Goal: Transaction & Acquisition: Purchase product/service

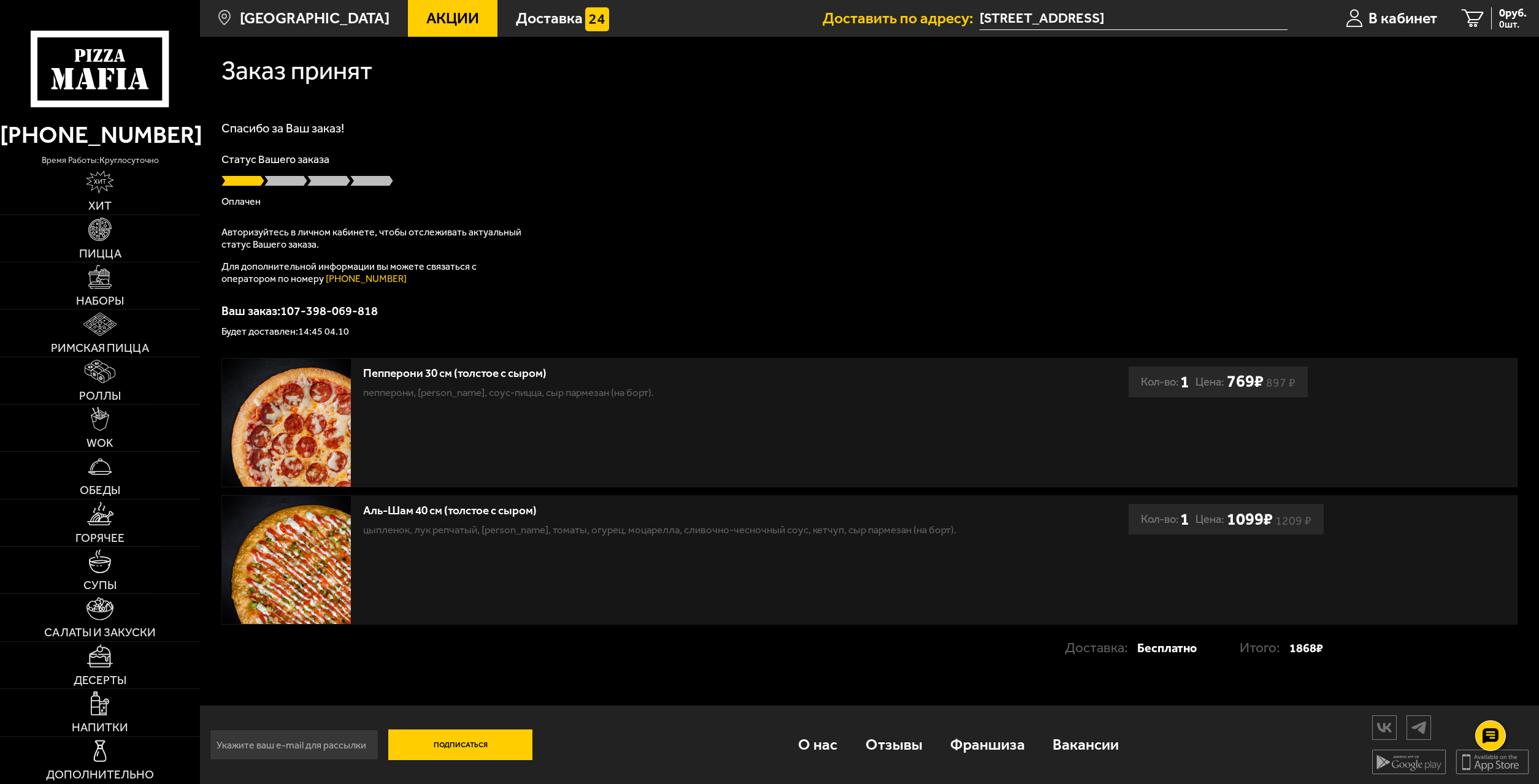
scroll to position [1, 0]
click at [119, 221] on link "Пицца" at bounding box center [100, 238] width 200 height 47
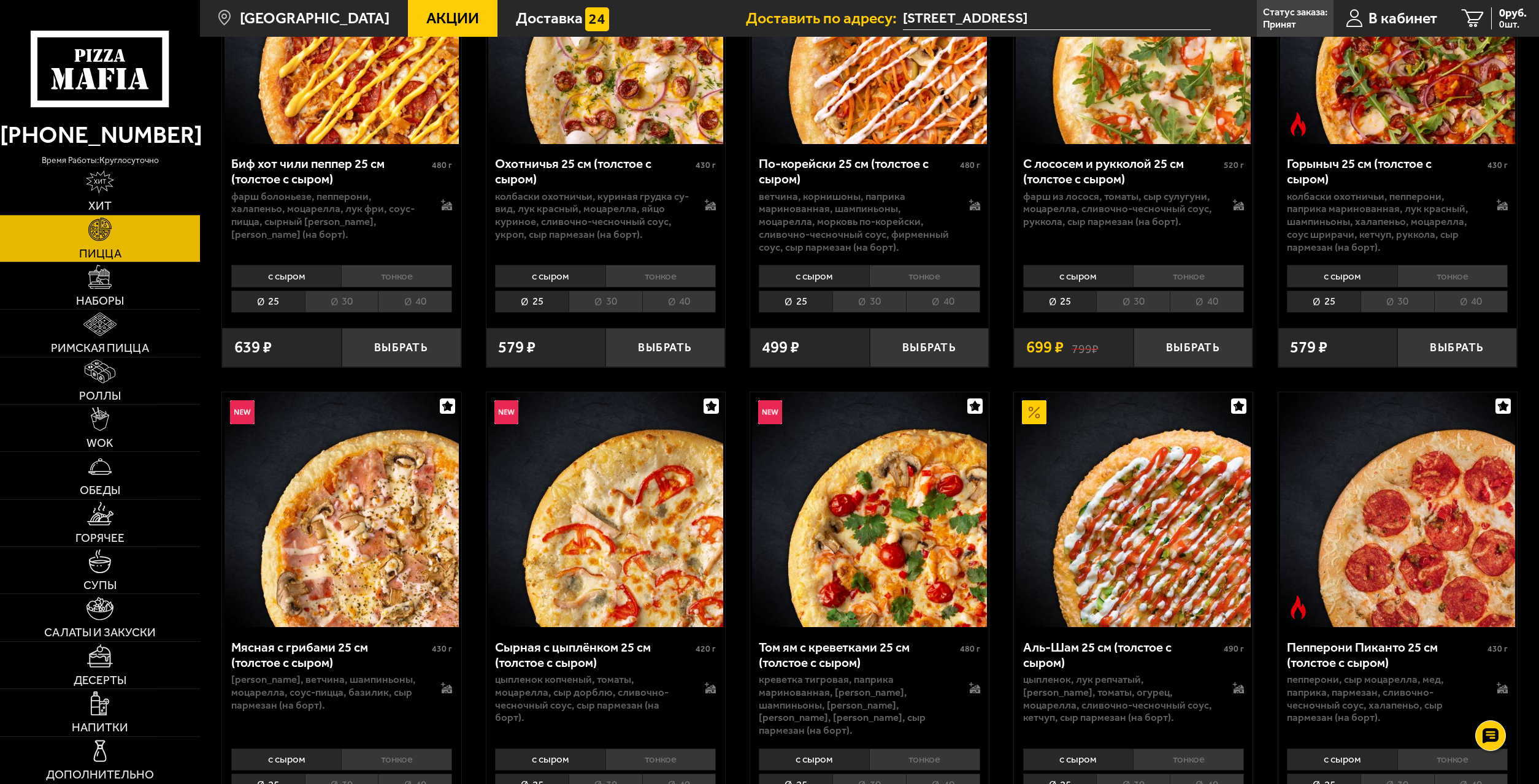
scroll to position [313, 0]
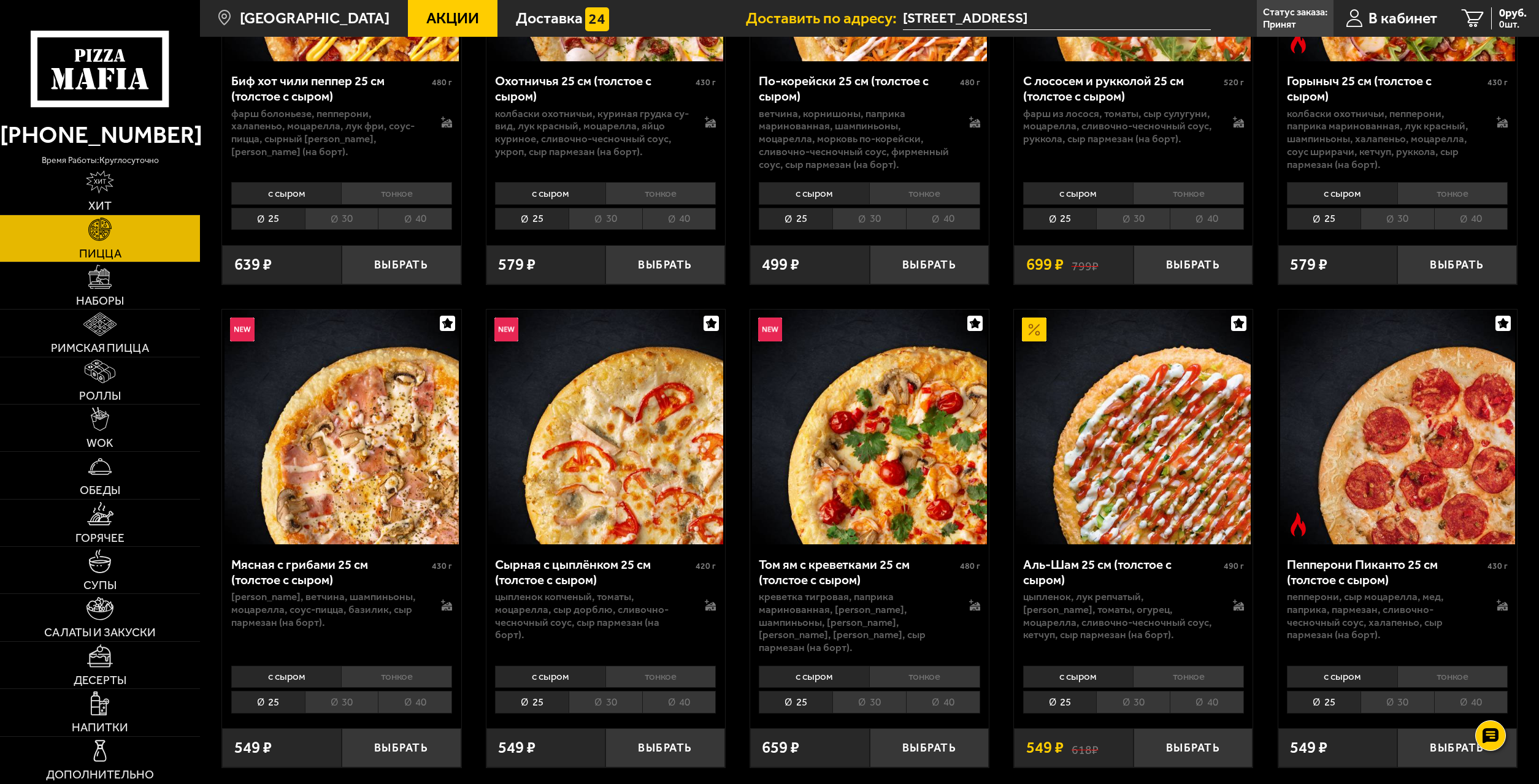
click at [1135, 415] on img at bounding box center [1133, 427] width 235 height 235
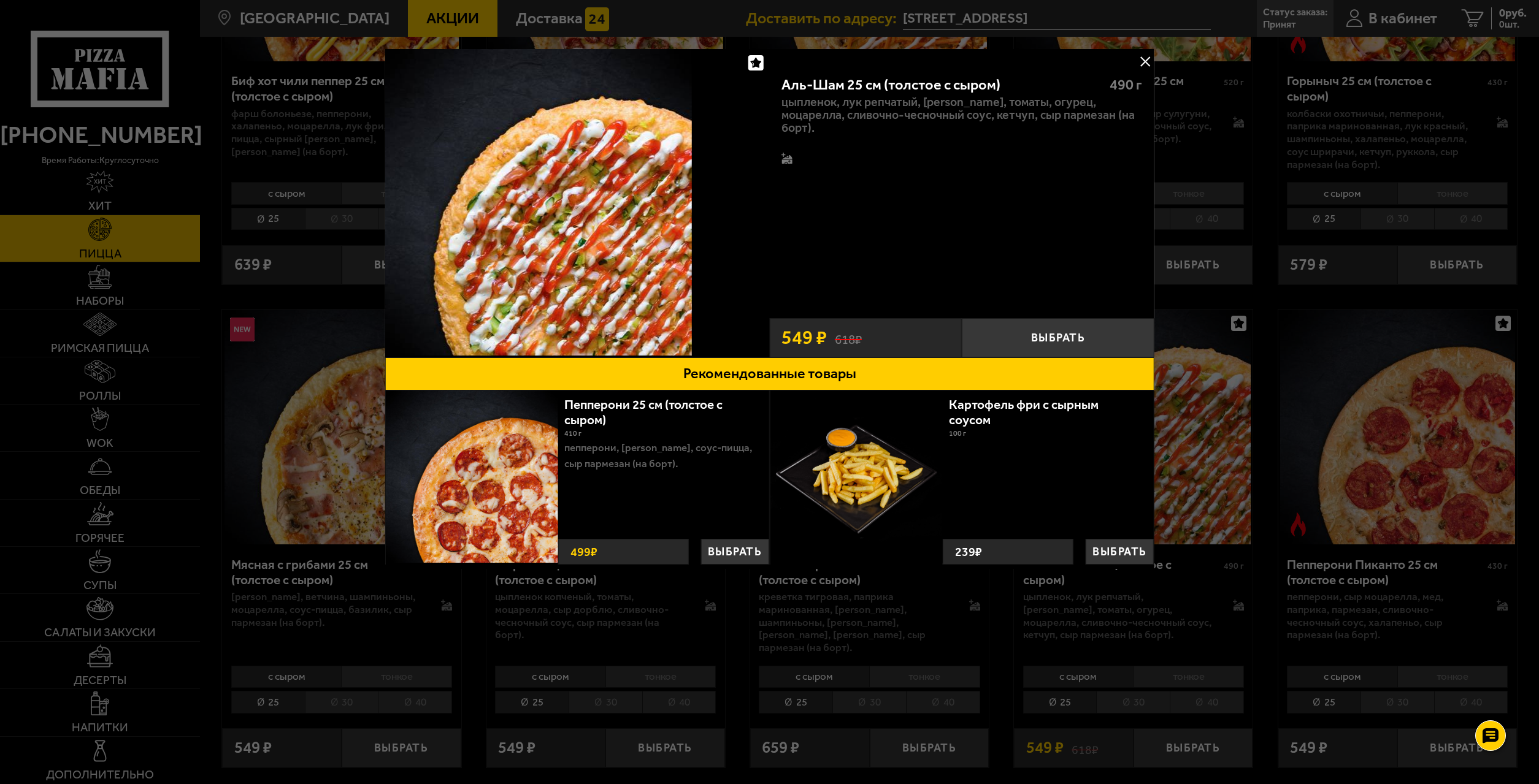
click at [1150, 56] on button at bounding box center [1145, 61] width 19 height 19
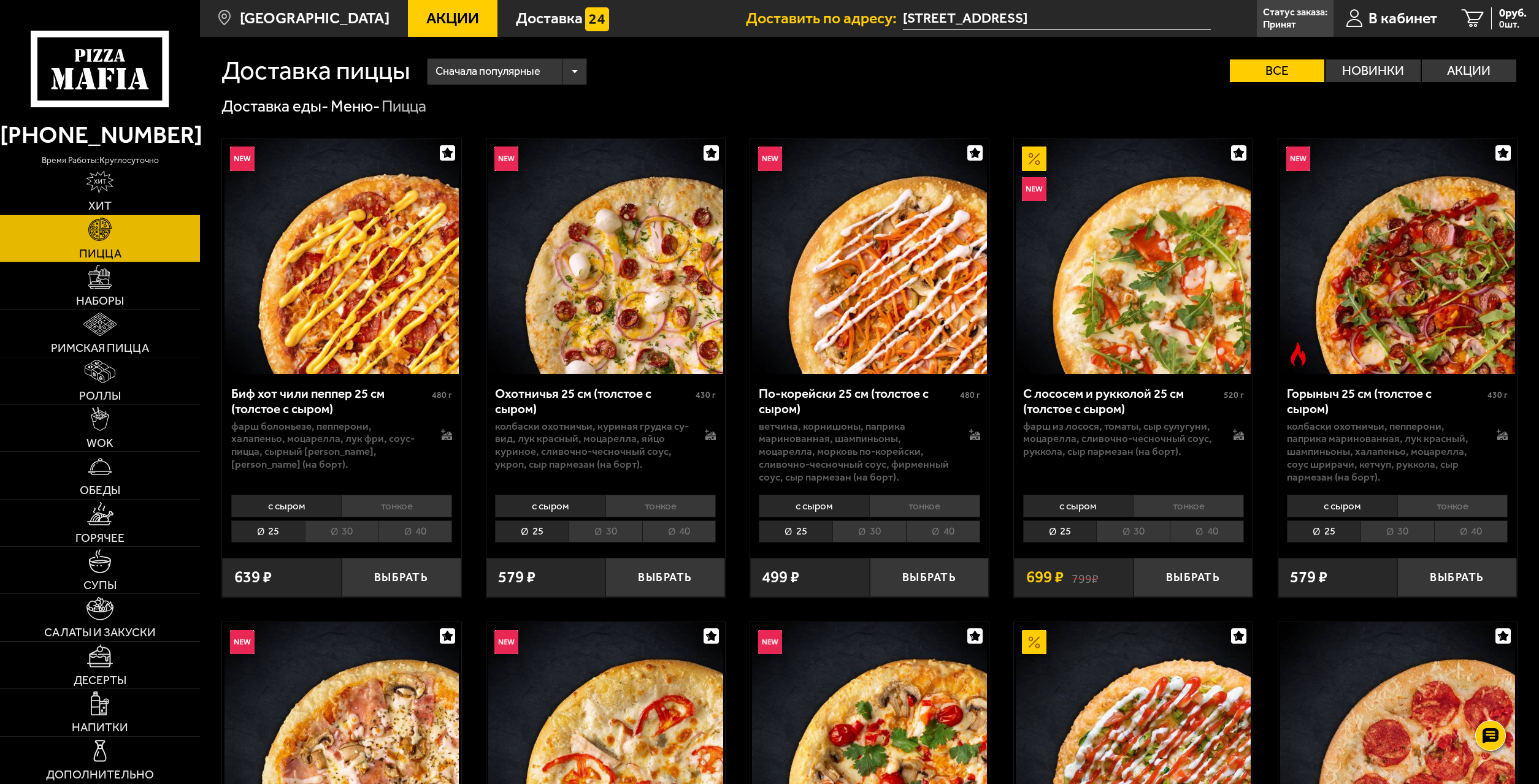
click at [128, 244] on link "Пицца" at bounding box center [100, 238] width 200 height 47
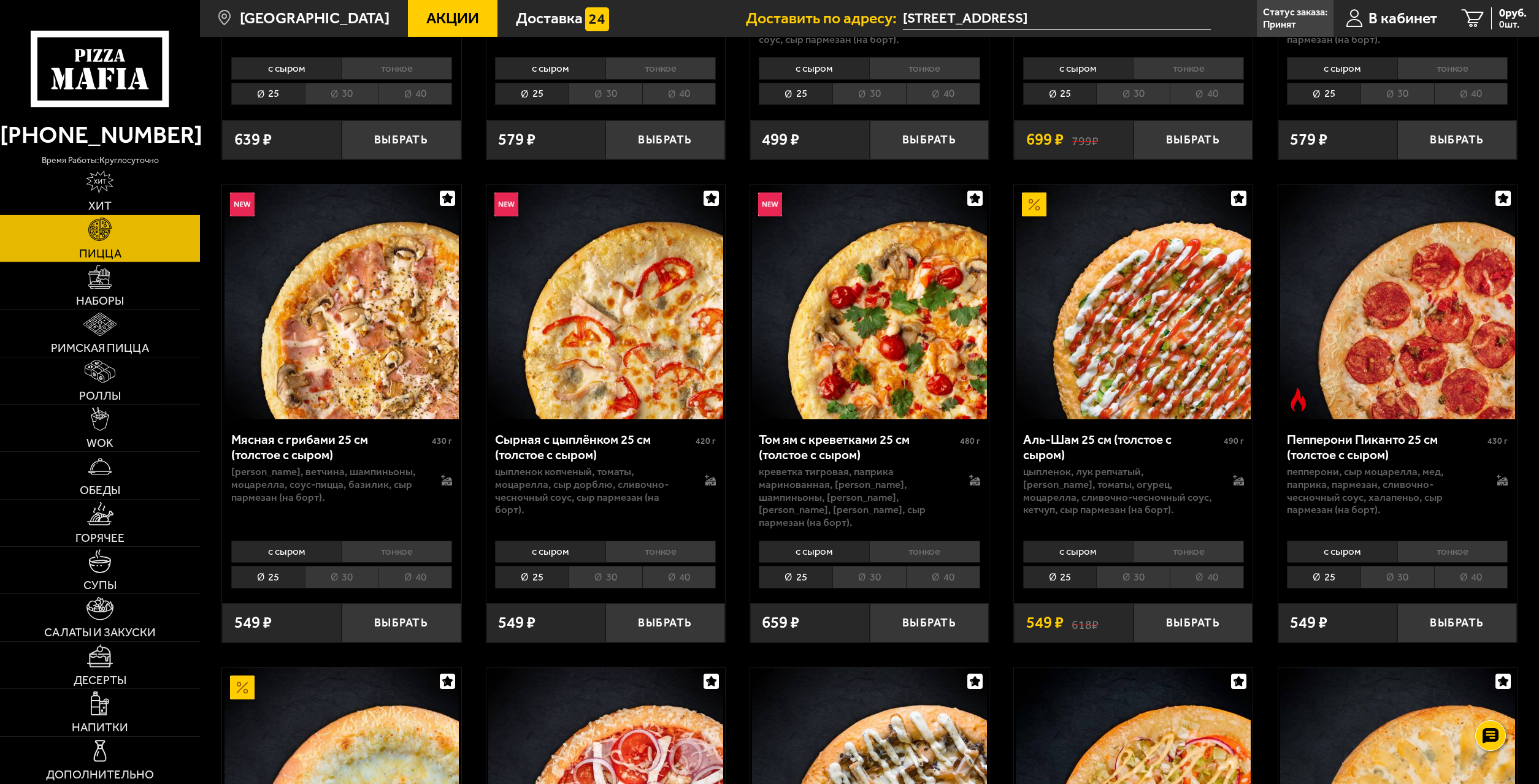
click at [1187, 540] on li "тонкое" at bounding box center [1188, 552] width 111 height 22
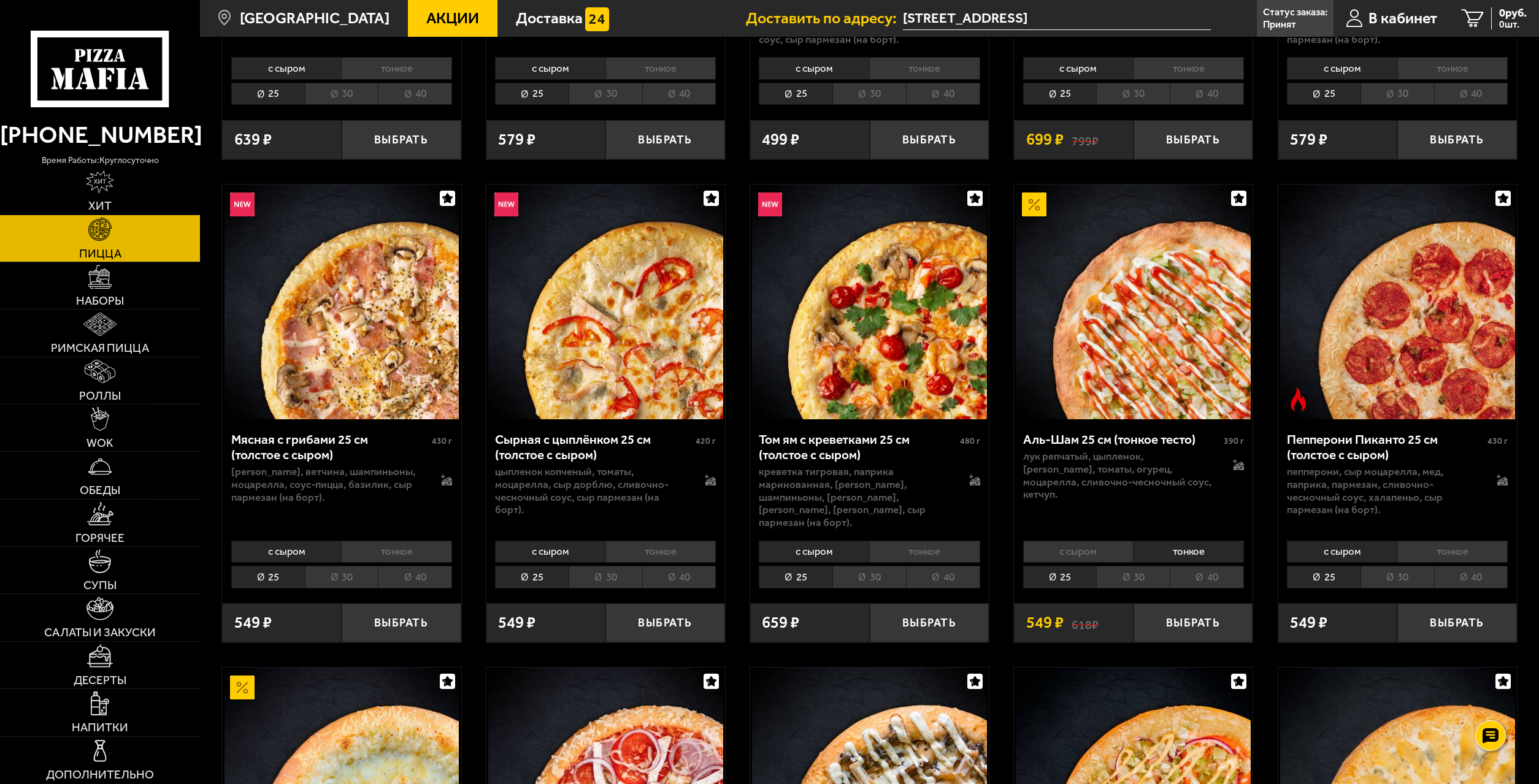
click at [1218, 566] on li "40" at bounding box center [1207, 577] width 74 height 22
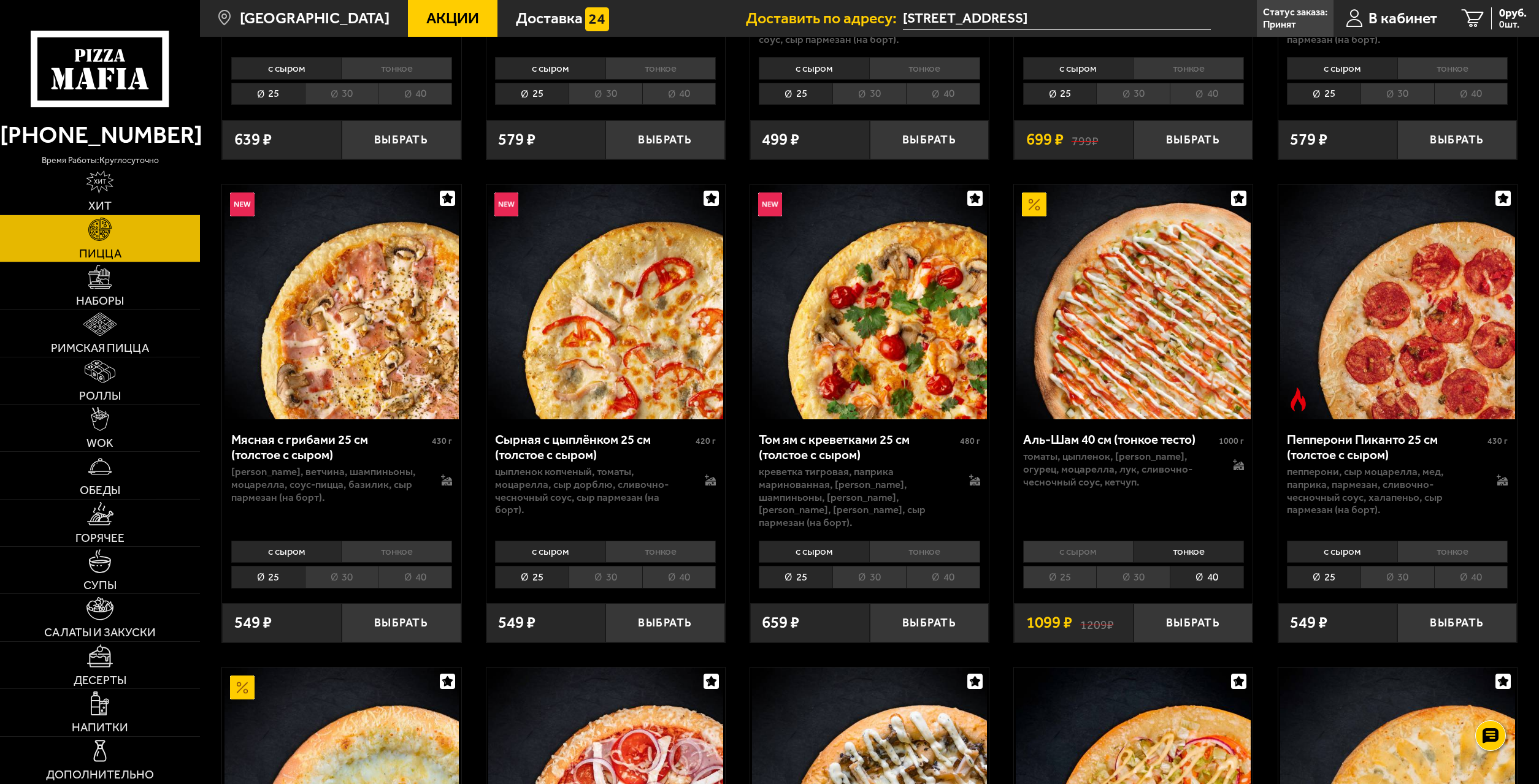
click at [1177, 629] on button "Выбрать" at bounding box center [1193, 622] width 120 height 39
click at [1188, 615] on span "1" at bounding box center [1194, 622] width 40 height 39
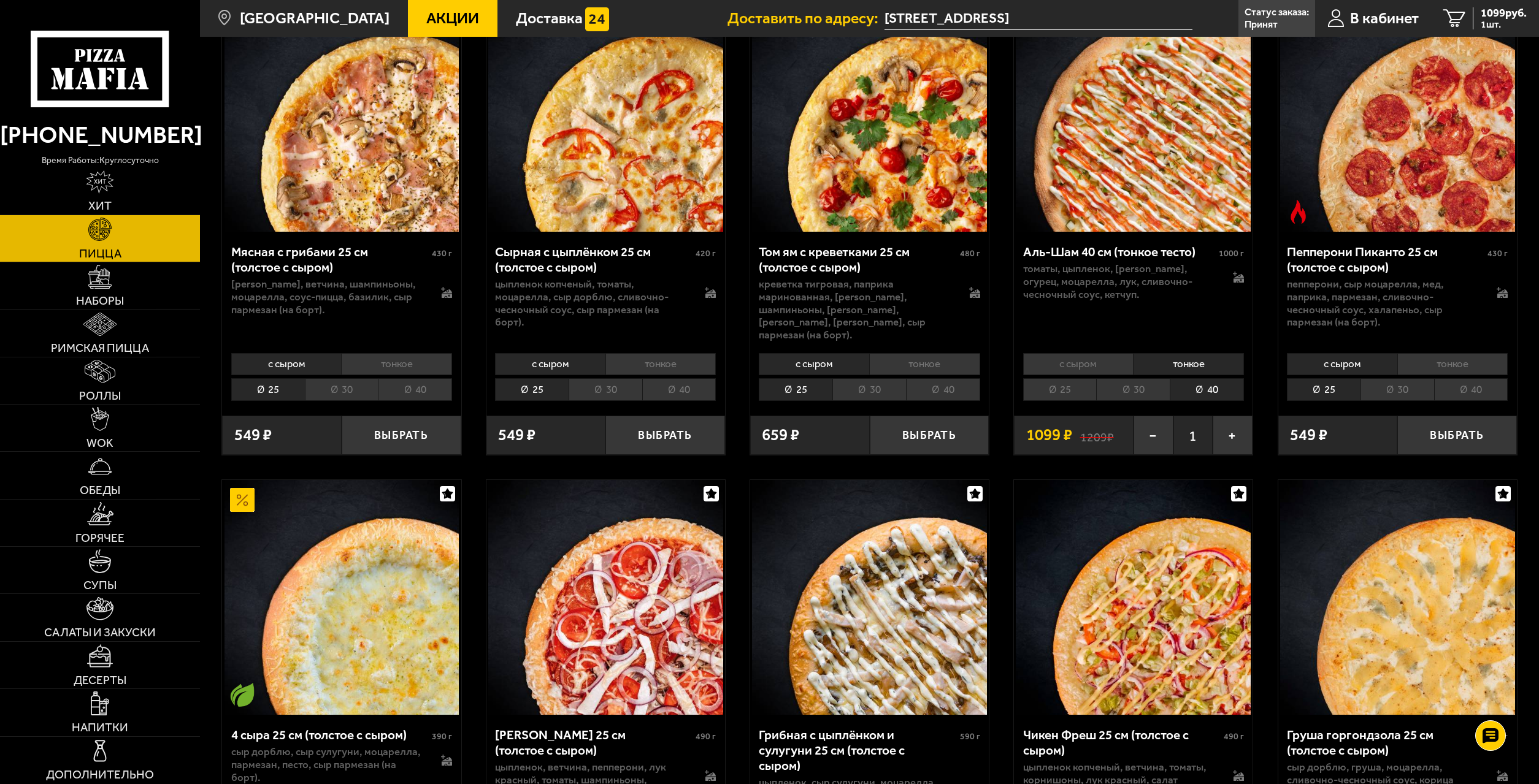
scroll to position [313, 0]
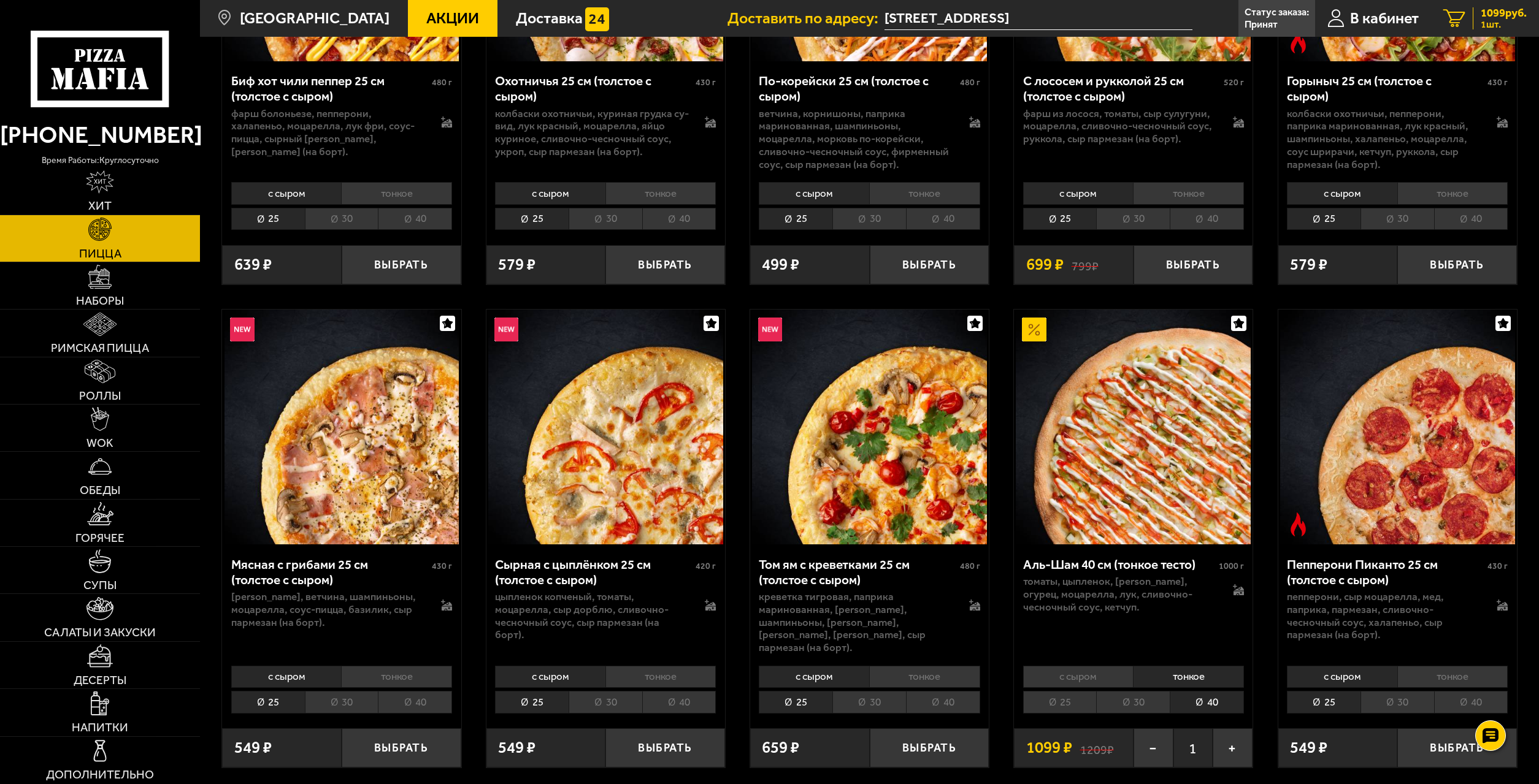
click at [1490, 13] on span "1099 руб." at bounding box center [1503, 13] width 46 height 11
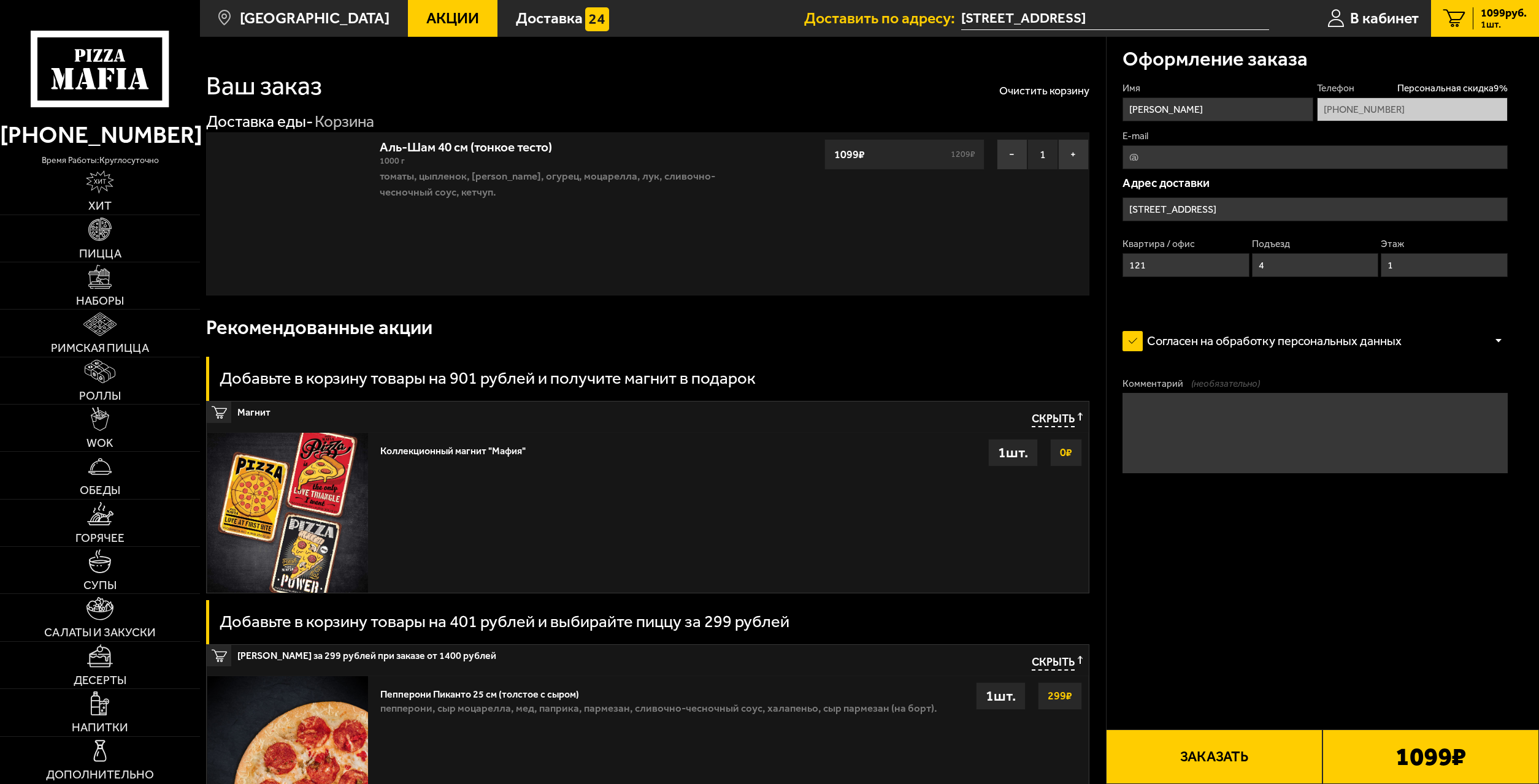
type input "[STREET_ADDRESS]"
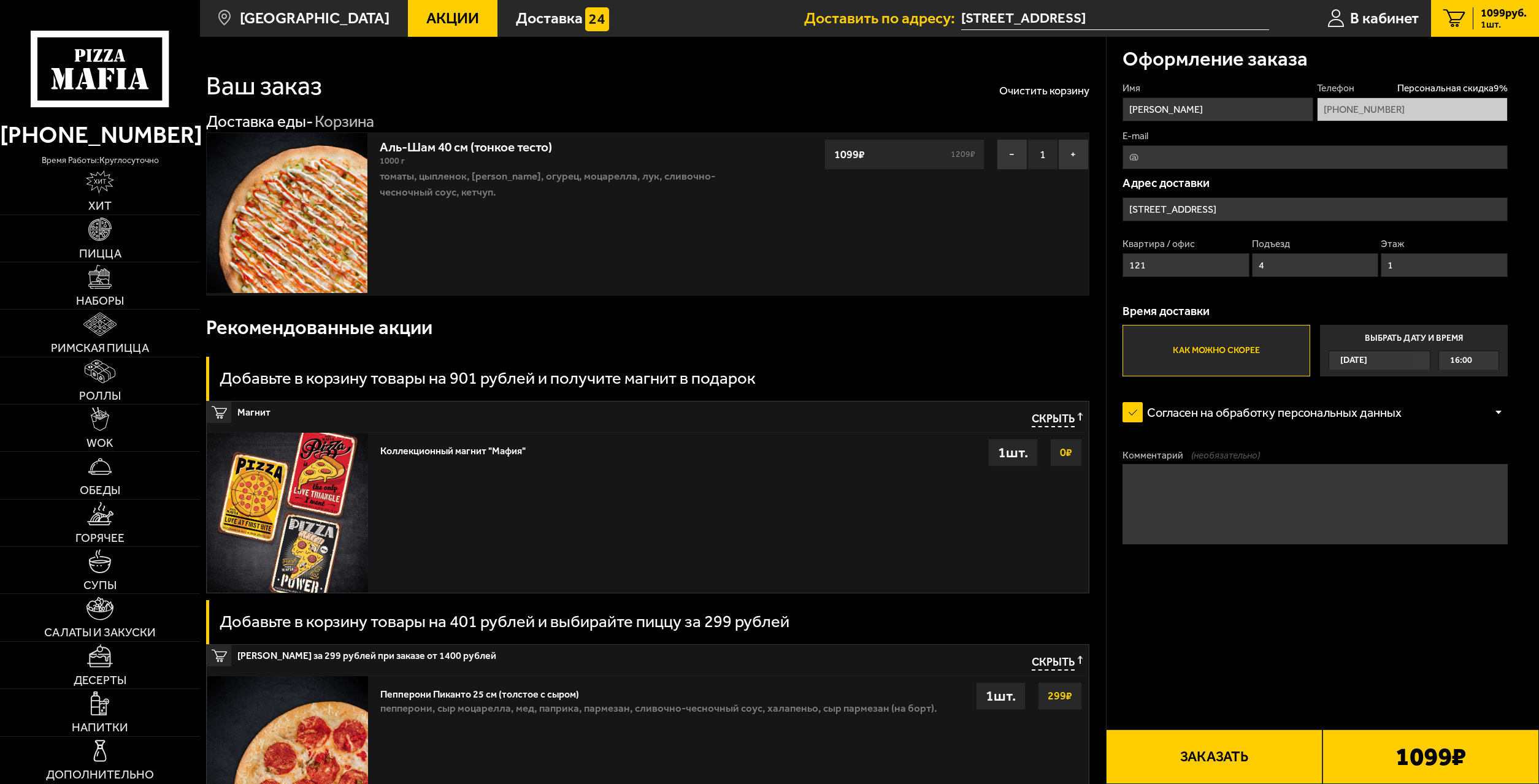
click at [1197, 353] on label "Как можно скорее" at bounding box center [1216, 350] width 188 height 51
click at [0, 0] on input "Как можно скорее" at bounding box center [0, 0] width 0 height 0
click at [1196, 355] on label "Как можно скорее" at bounding box center [1216, 350] width 188 height 51
click at [0, 0] on input "Как можно скорее" at bounding box center [0, 0] width 0 height 0
click at [1240, 749] on button "Заказать" at bounding box center [1214, 757] width 216 height 54
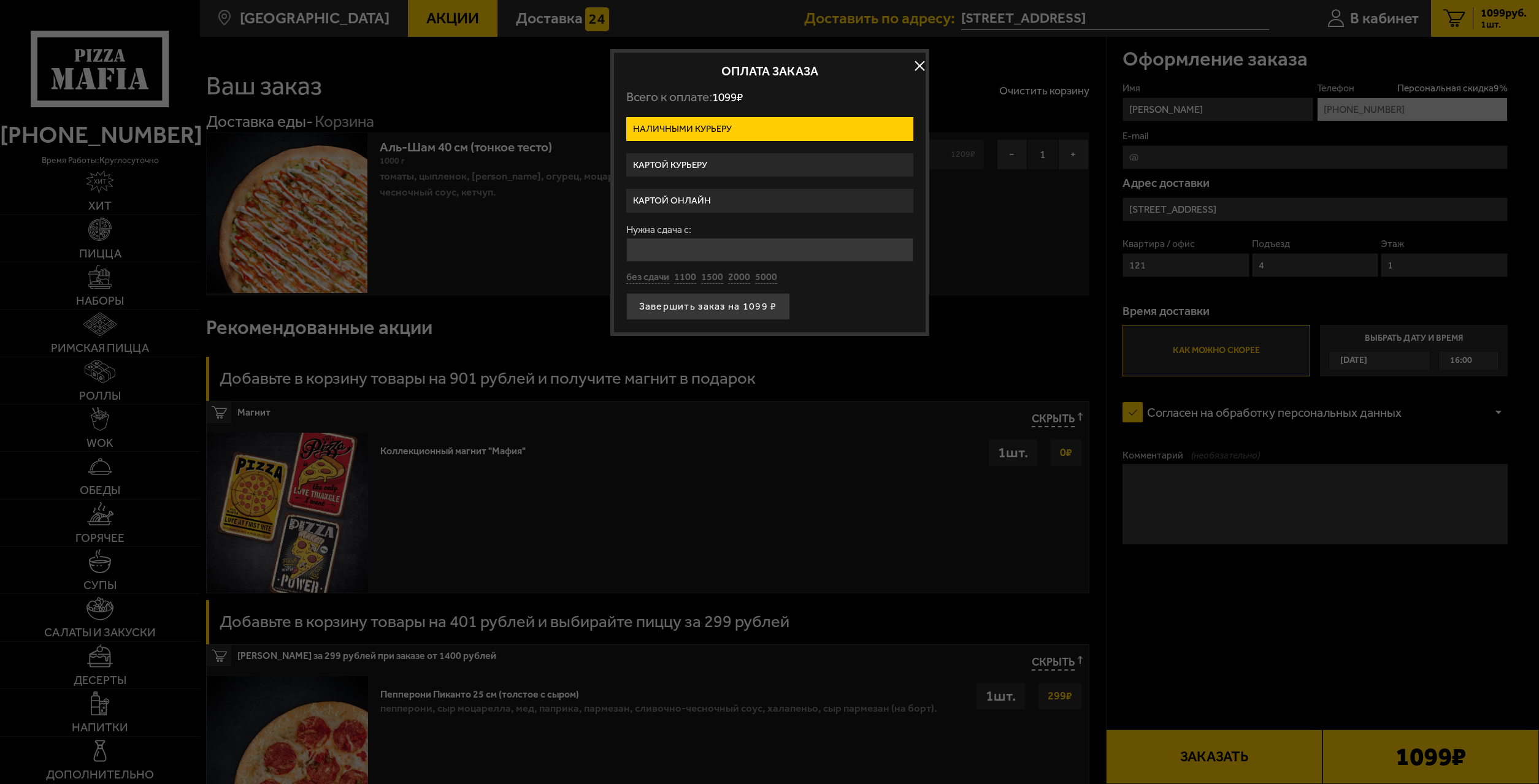
click at [656, 163] on label "Картой курьеру" at bounding box center [770, 165] width 287 height 24
click at [0, 0] on input "Картой курьеру" at bounding box center [0, 0] width 0 height 0
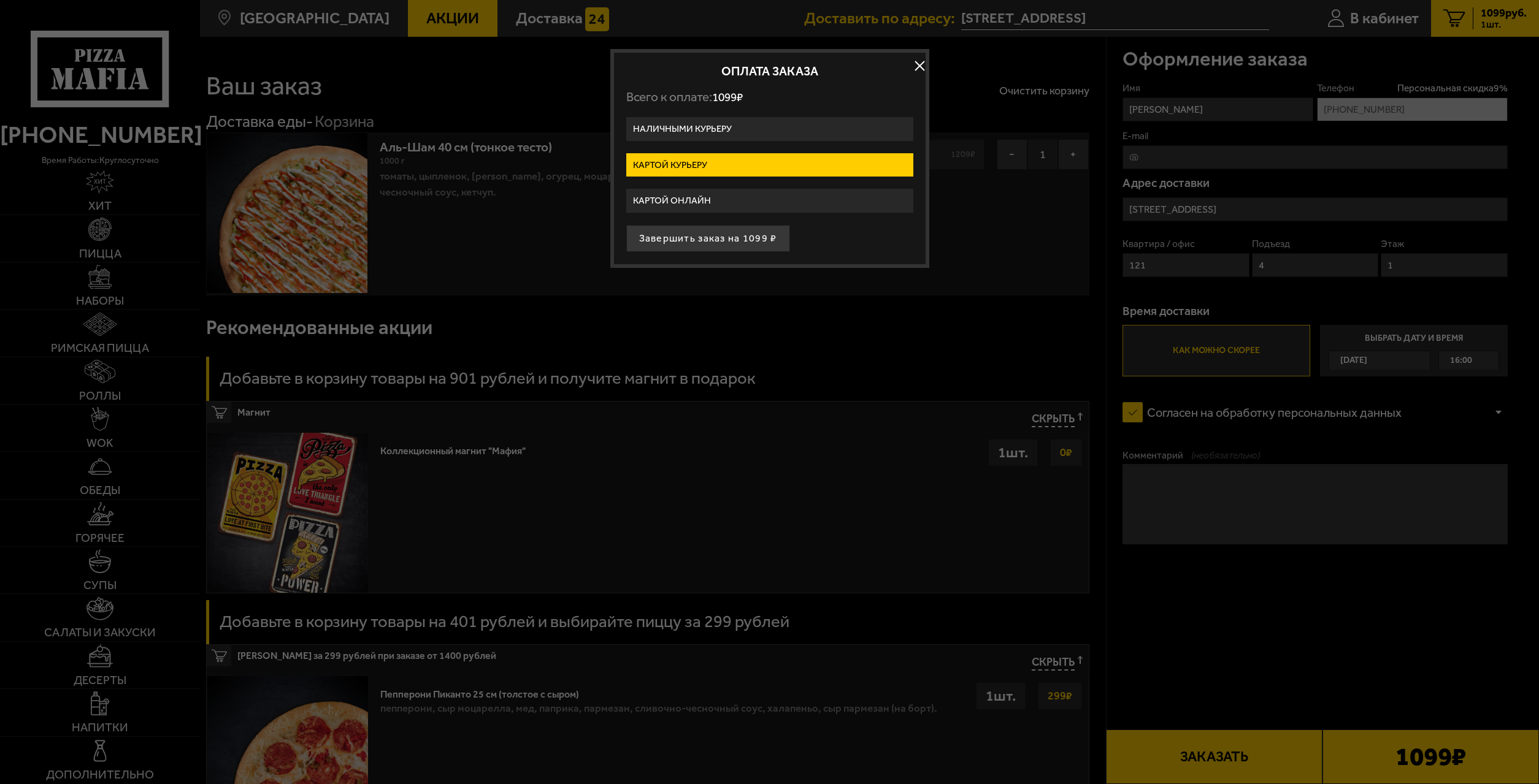
click at [670, 188] on form "Наличными курьеру Картой курьеру Картой онлайн Завершить заказ на 1099 ₽" at bounding box center [770, 185] width 287 height 135
click at [666, 203] on label "Картой онлайн" at bounding box center [770, 200] width 287 height 24
click at [0, 0] on input "Картой онлайн" at bounding box center [0, 0] width 0 height 0
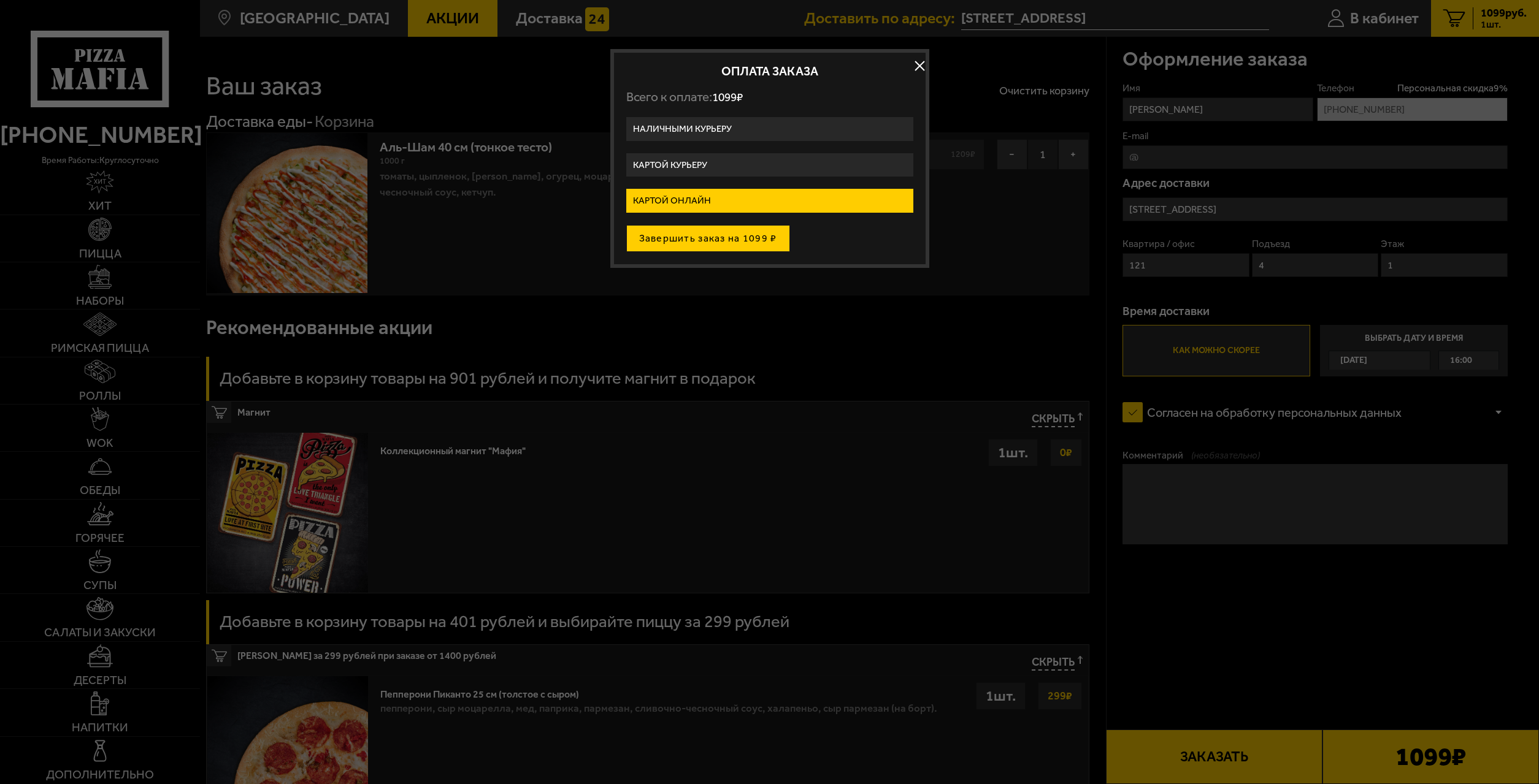
click at [739, 244] on button "Завершить заказ на 1099 ₽" at bounding box center [708, 238] width 163 height 27
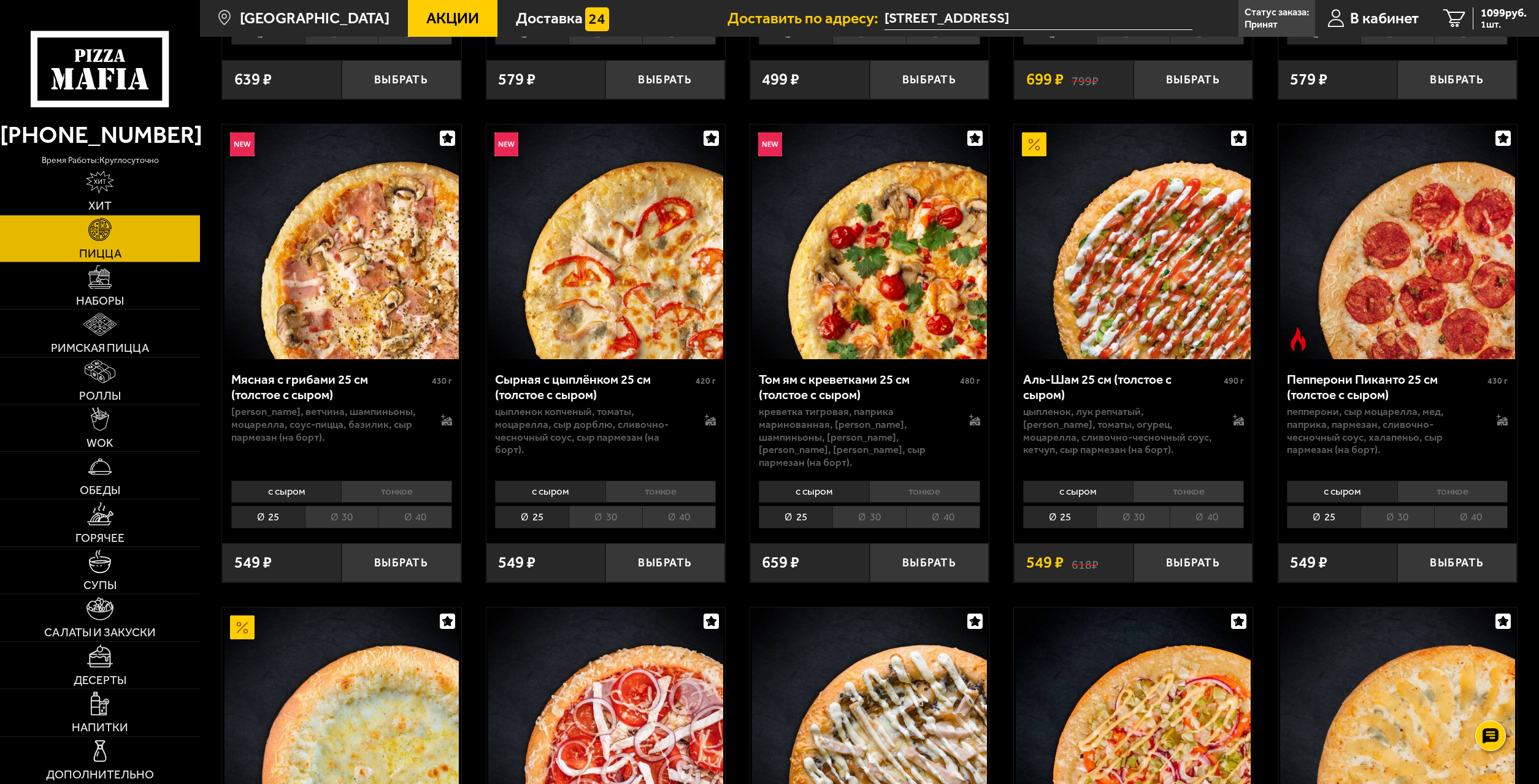
scroll to position [564, 0]
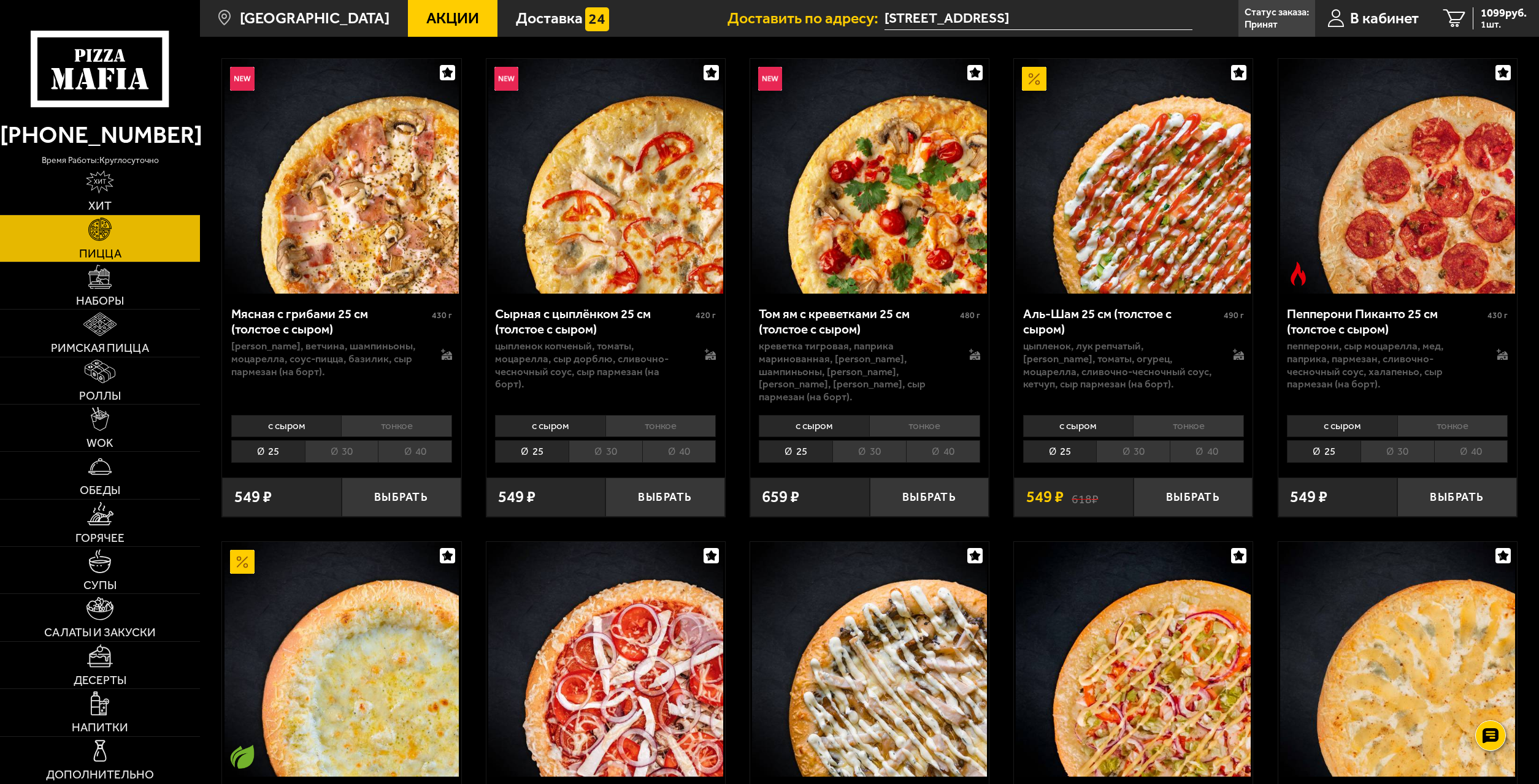
click at [1136, 440] on li "30" at bounding box center [1132, 451] width 74 height 22
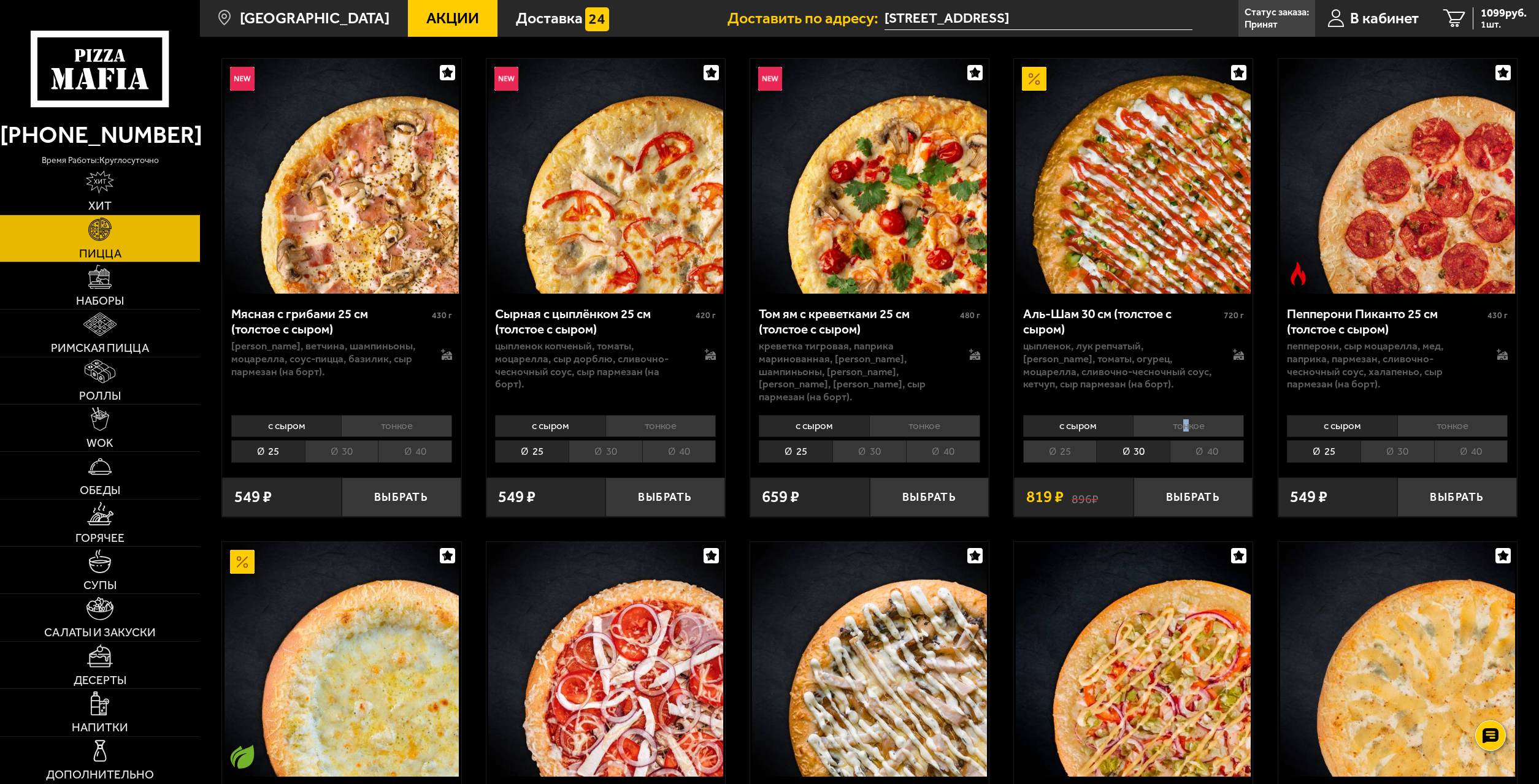
click at [1185, 415] on li "тонкое" at bounding box center [1188, 426] width 111 height 22
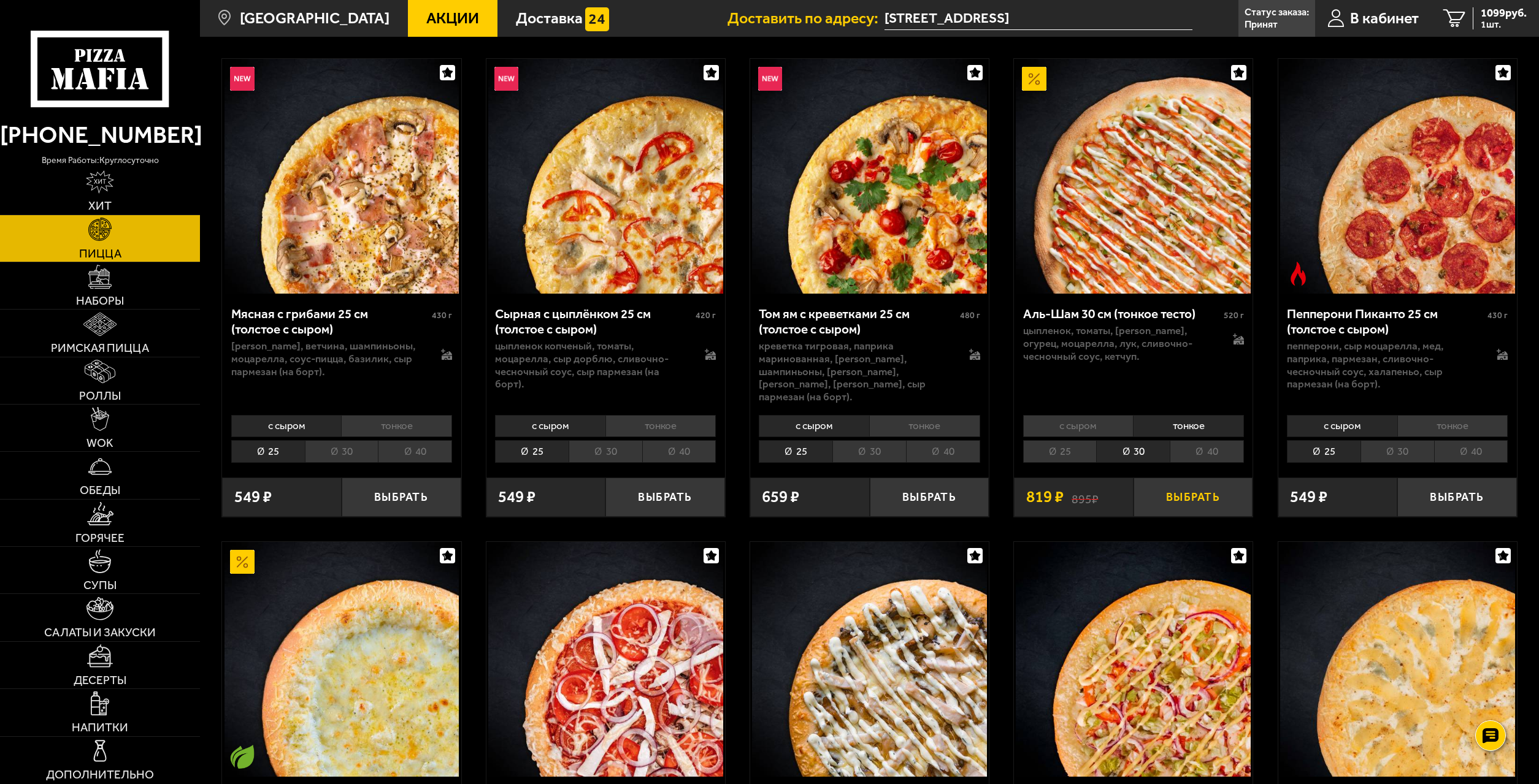
click at [1194, 483] on button "Выбрать" at bounding box center [1193, 497] width 120 height 39
click at [1226, 479] on button "+" at bounding box center [1232, 497] width 40 height 39
click at [1145, 482] on button "−" at bounding box center [1154, 497] width 40 height 39
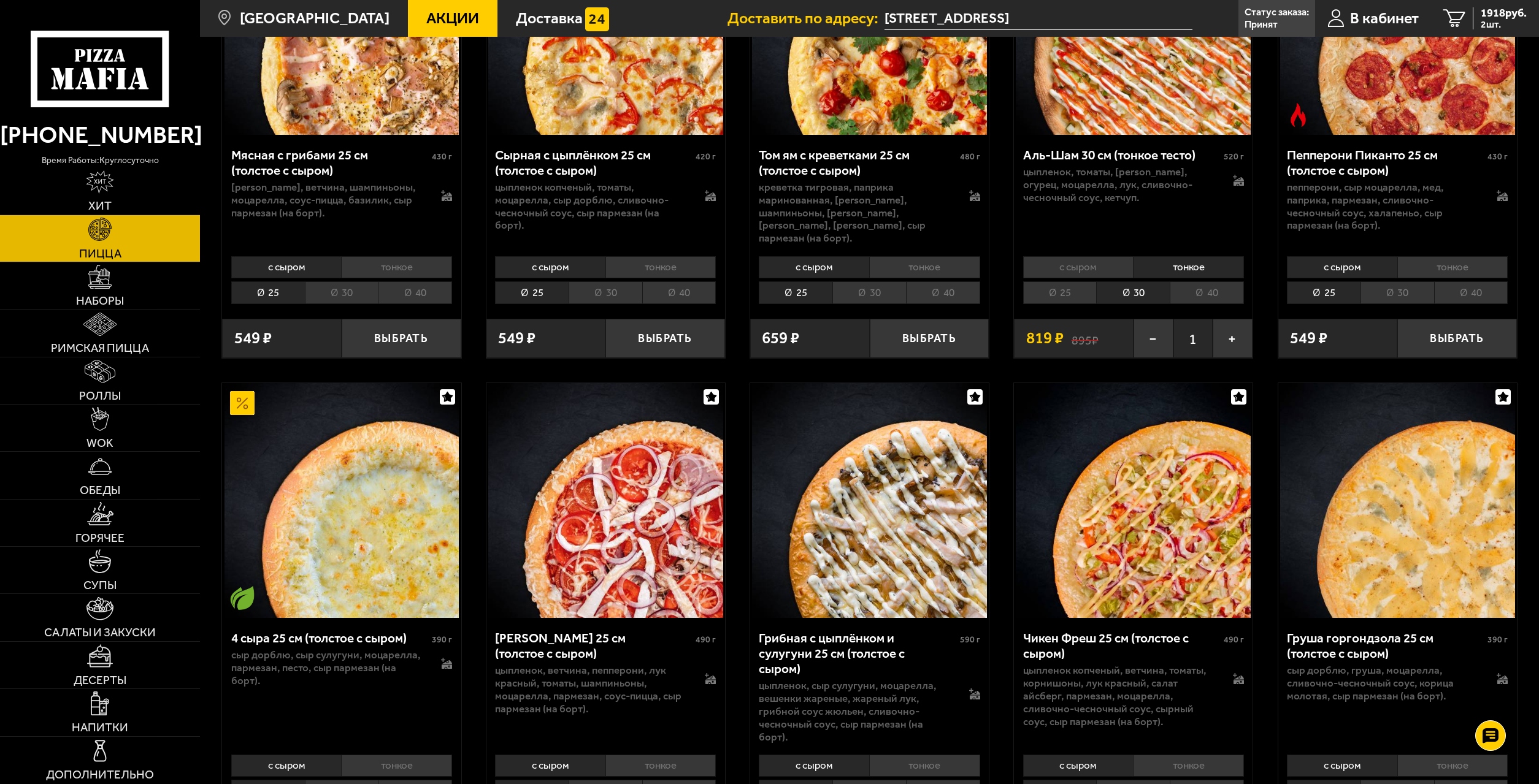
scroll to position [472, 0]
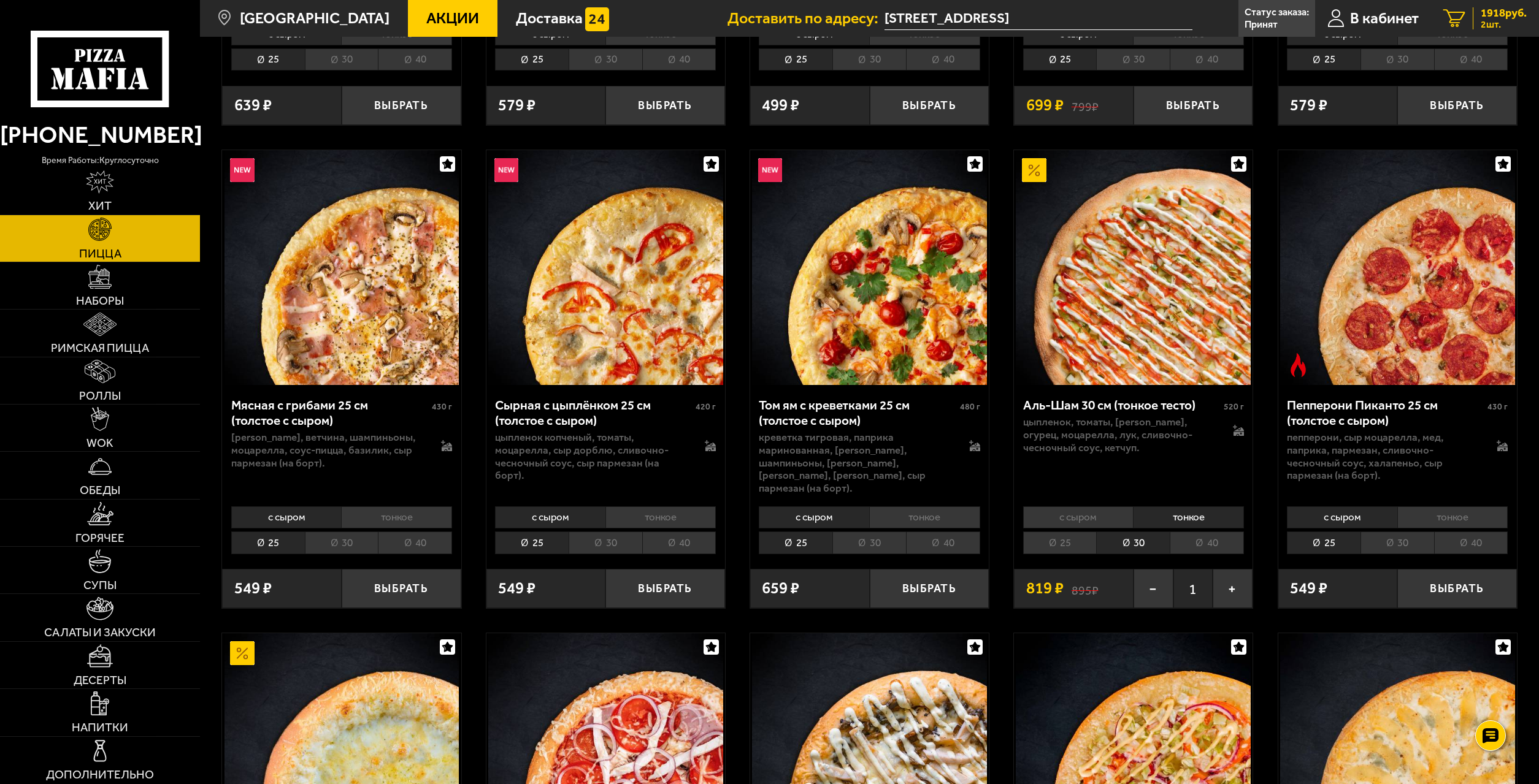
click at [1501, 21] on span "2 шт." at bounding box center [1503, 24] width 46 height 10
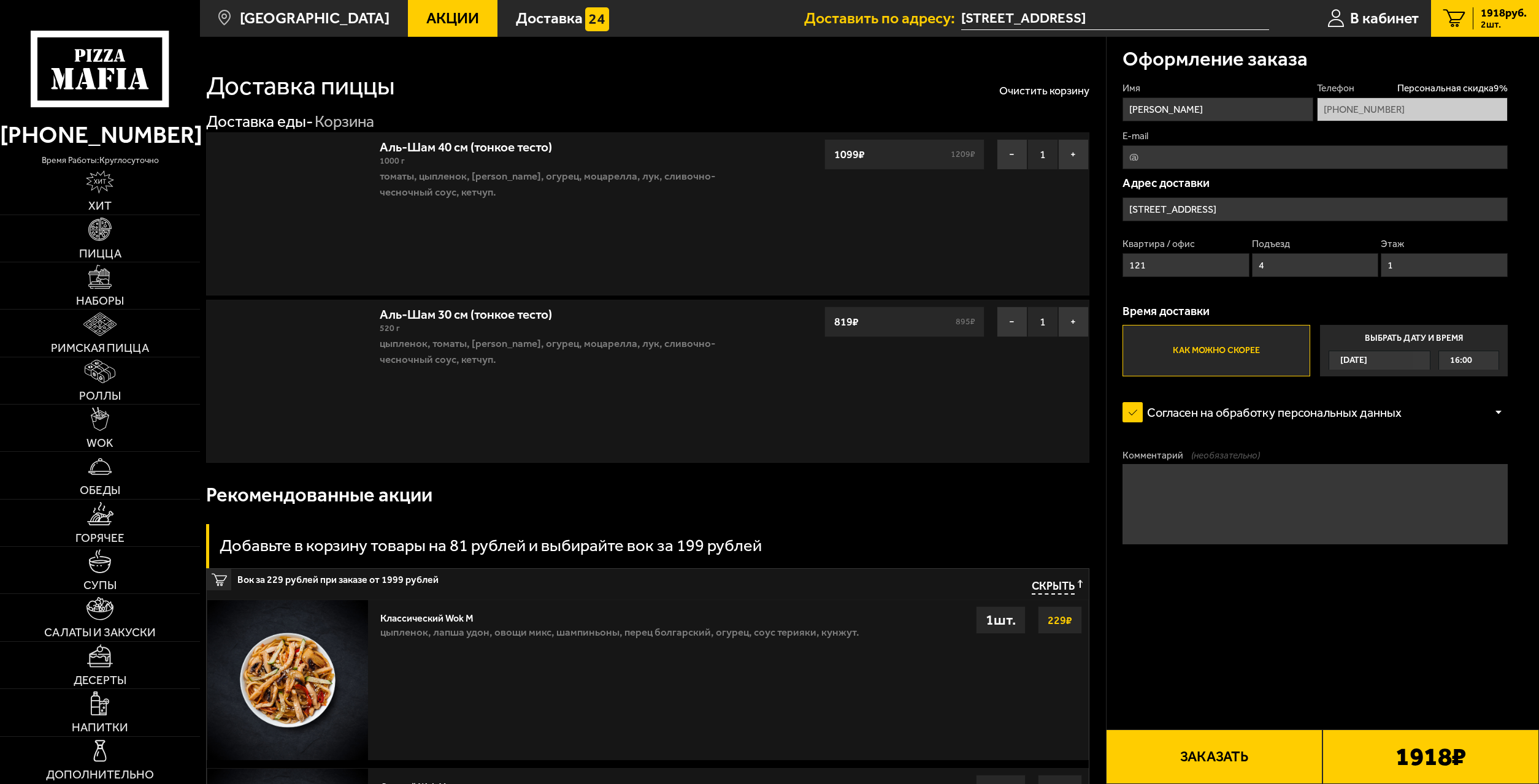
type input "[STREET_ADDRESS]"
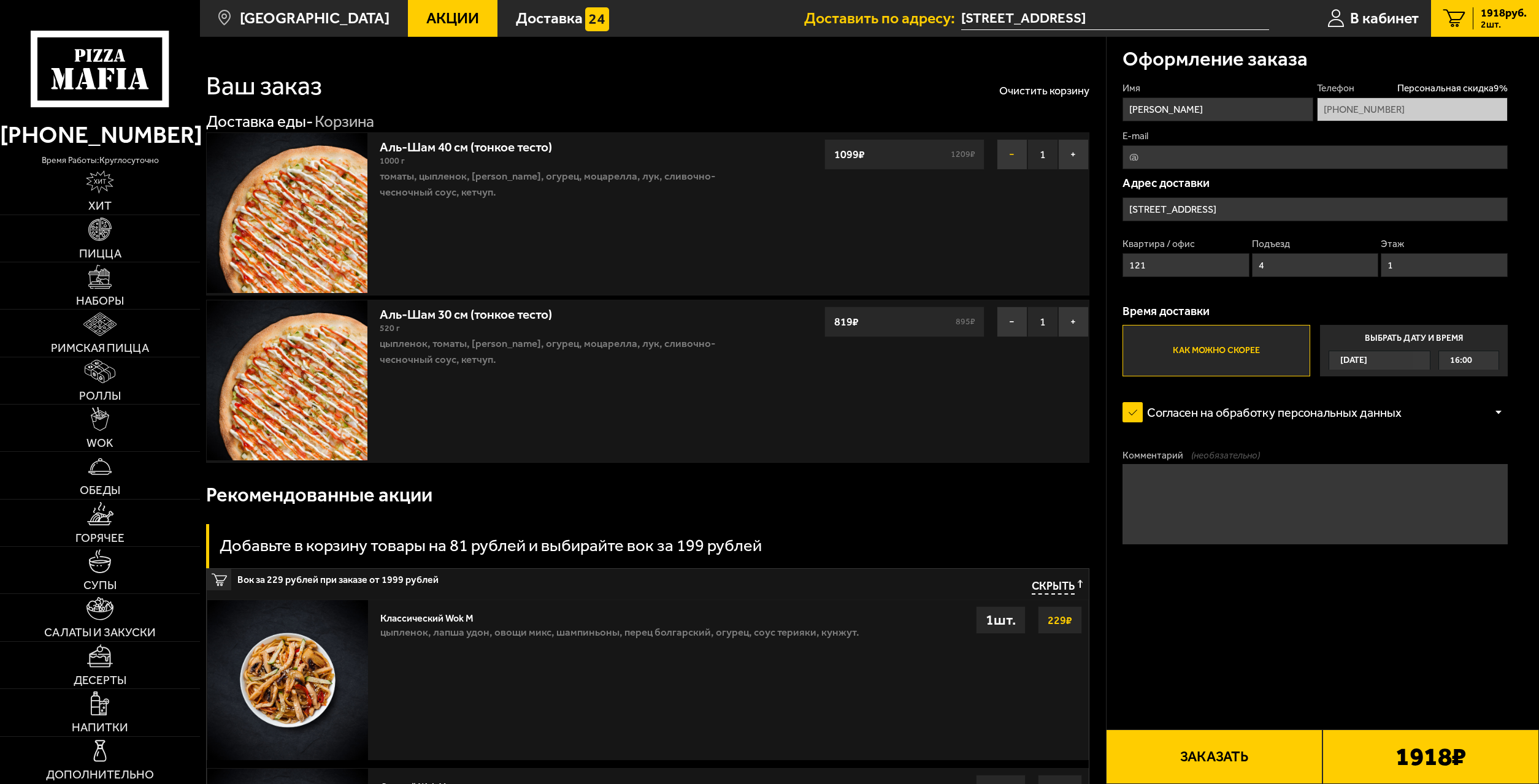
click at [1015, 160] on button "−" at bounding box center [1012, 154] width 30 height 30
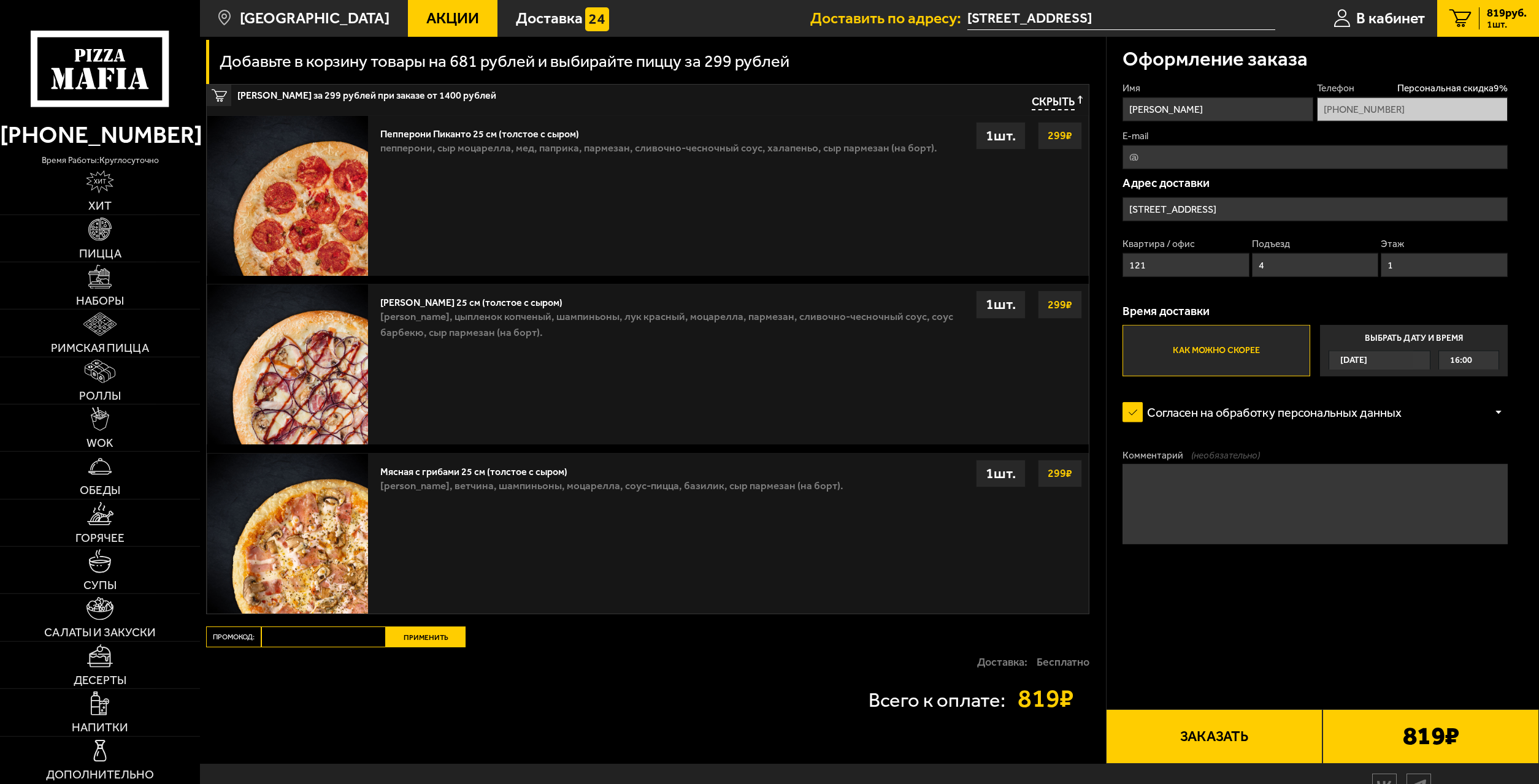
scroll to position [563, 0]
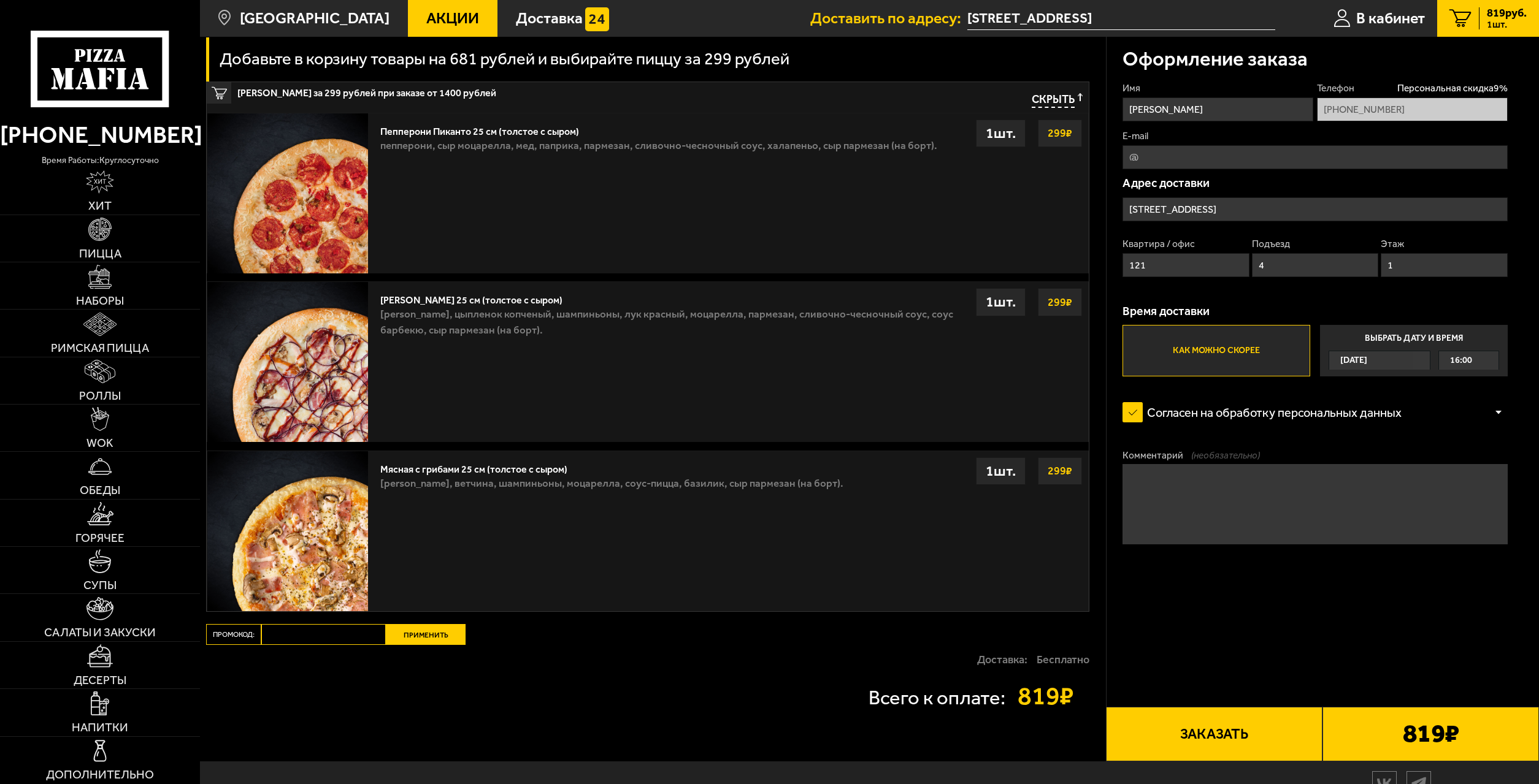
click at [1057, 471] on strong "299 ₽" at bounding box center [1059, 470] width 30 height 23
click at [1018, 465] on div "1 шт." at bounding box center [1000, 471] width 50 height 28
click at [309, 558] on img at bounding box center [287, 532] width 160 height 160
click at [326, 541] on img at bounding box center [287, 532] width 160 height 160
click at [1005, 468] on div "1 шт." at bounding box center [1000, 471] width 50 height 28
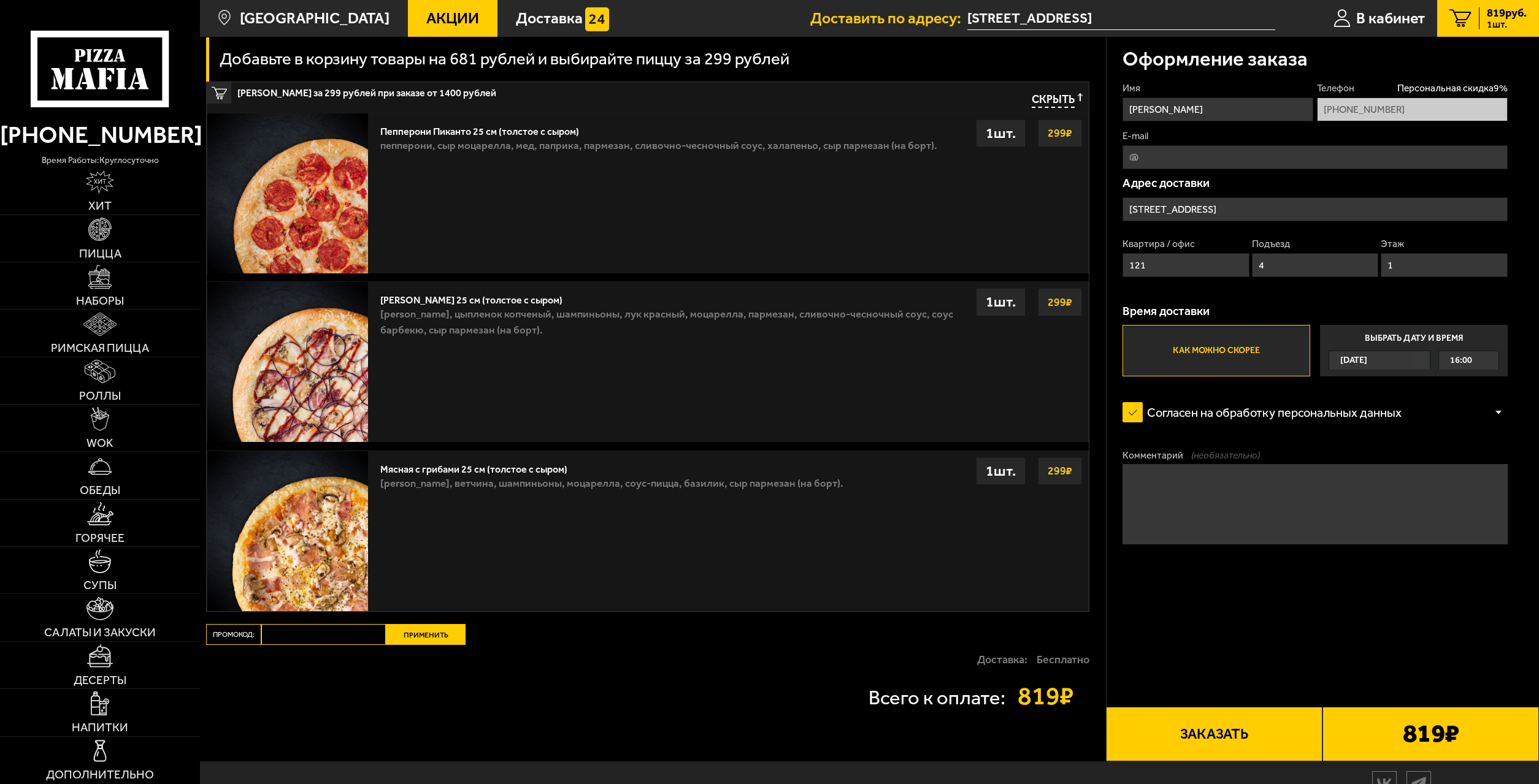
click at [1058, 474] on strong "299 ₽" at bounding box center [1059, 470] width 30 height 23
click at [1061, 469] on strong "299 ₽" at bounding box center [1059, 470] width 30 height 23
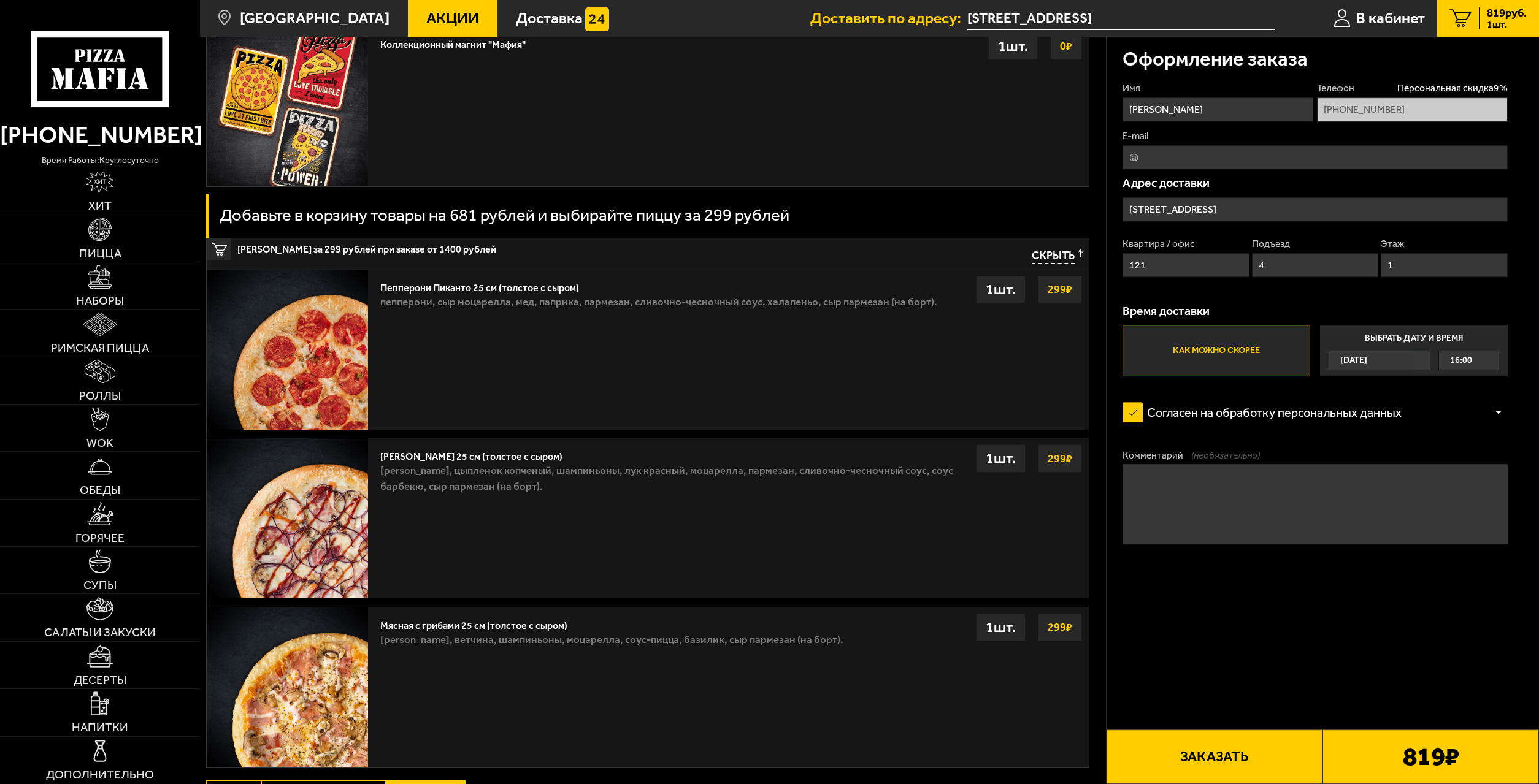
scroll to position [438, 0]
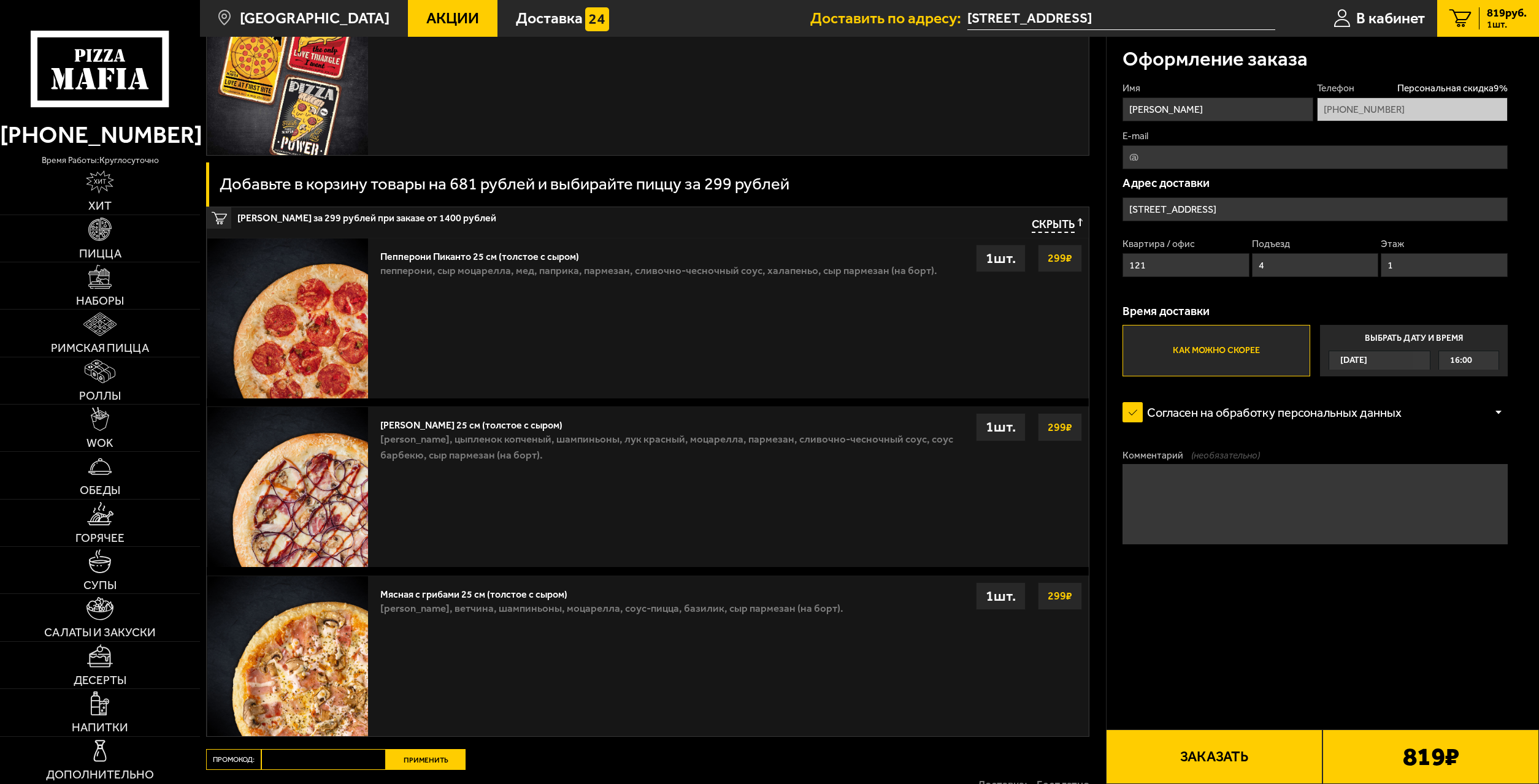
click at [1187, 745] on button "Заказать" at bounding box center [1214, 757] width 216 height 54
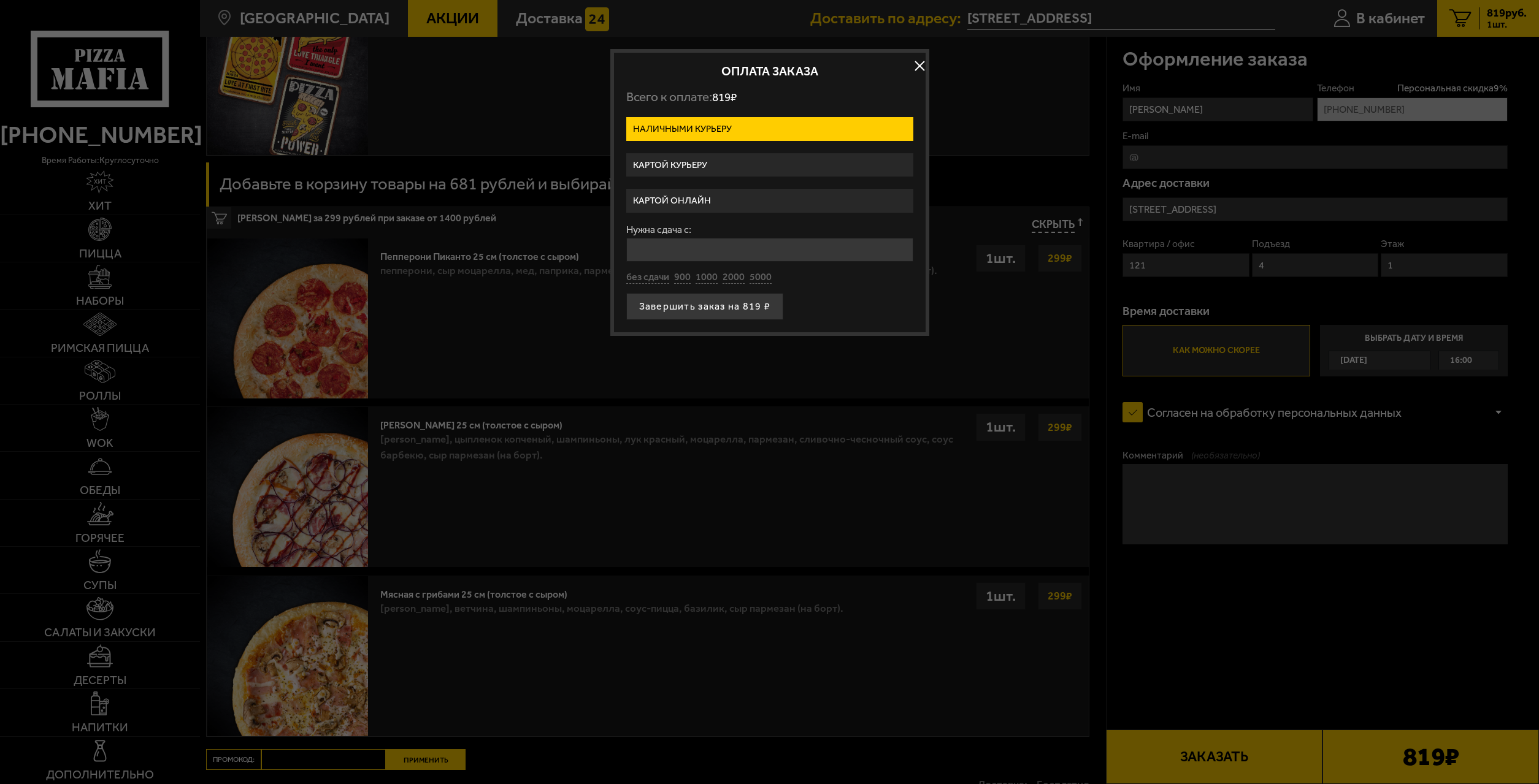
click at [706, 198] on label "Картой онлайн" at bounding box center [770, 200] width 287 height 24
click at [0, 0] on input "Картой онлайн" at bounding box center [0, 0] width 0 height 0
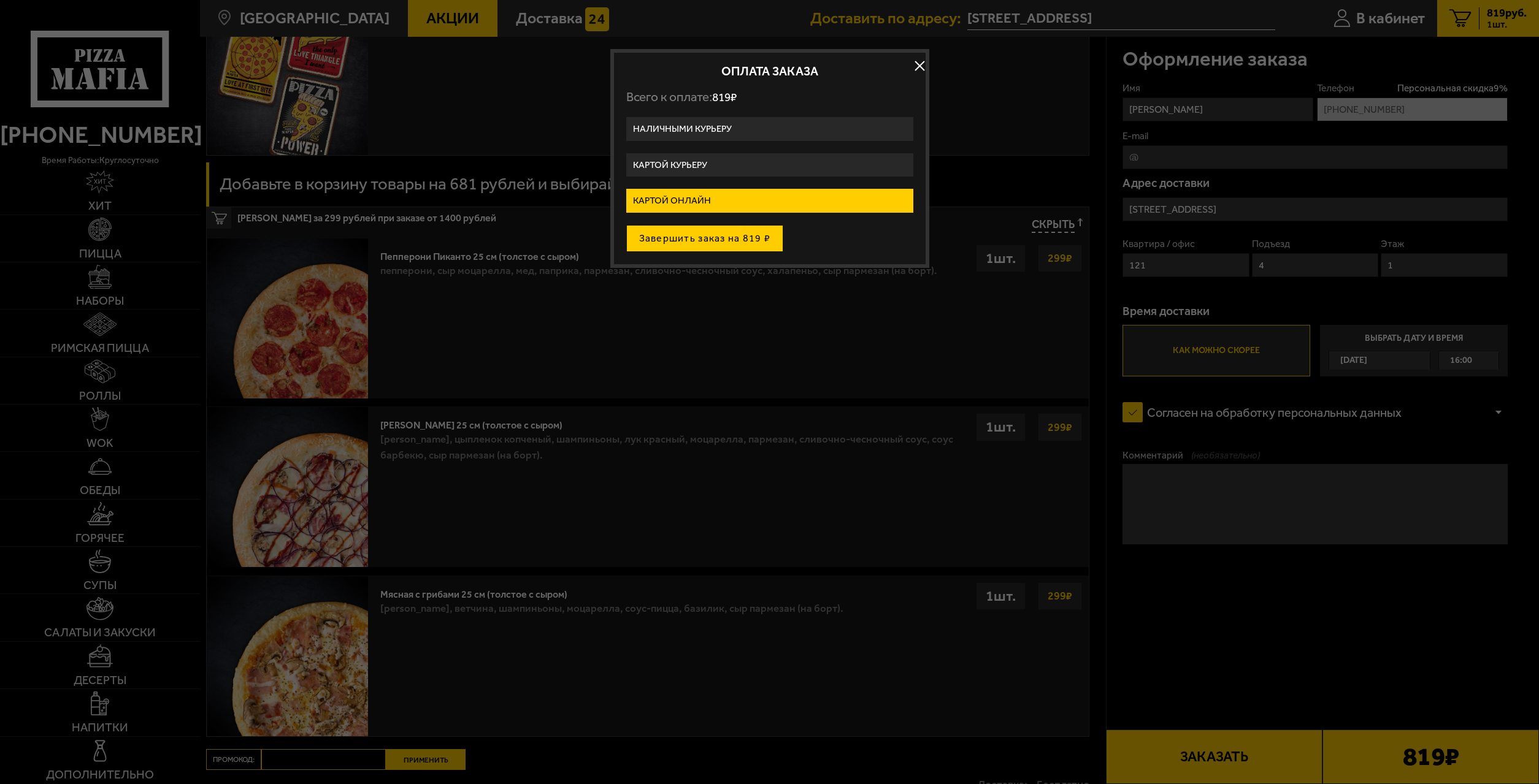
click at [745, 244] on button "Завершить заказ на 819 ₽" at bounding box center [705, 238] width 157 height 27
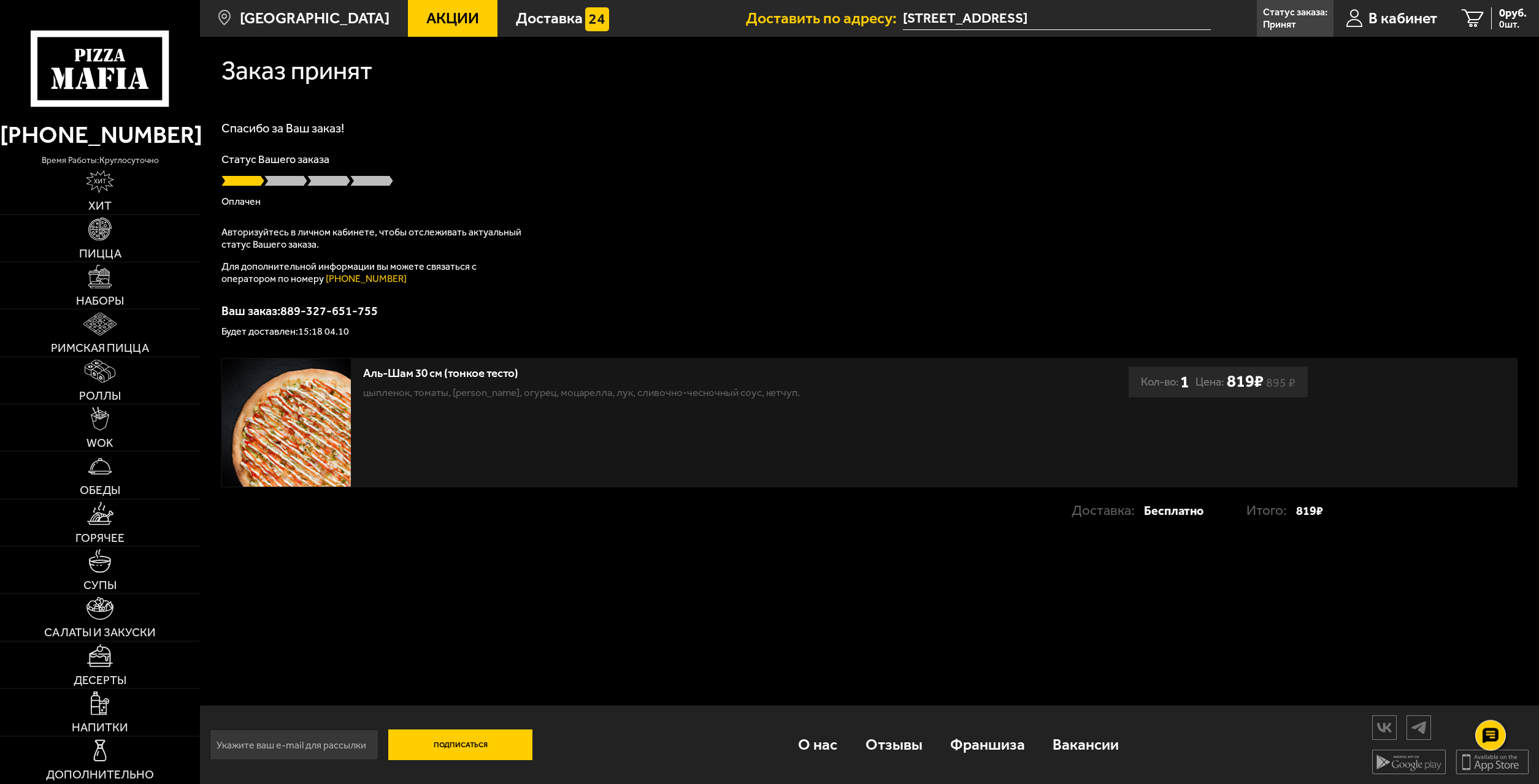
scroll to position [1, 0]
click at [1413, 23] on span "В кабинет" at bounding box center [1402, 18] width 68 height 16
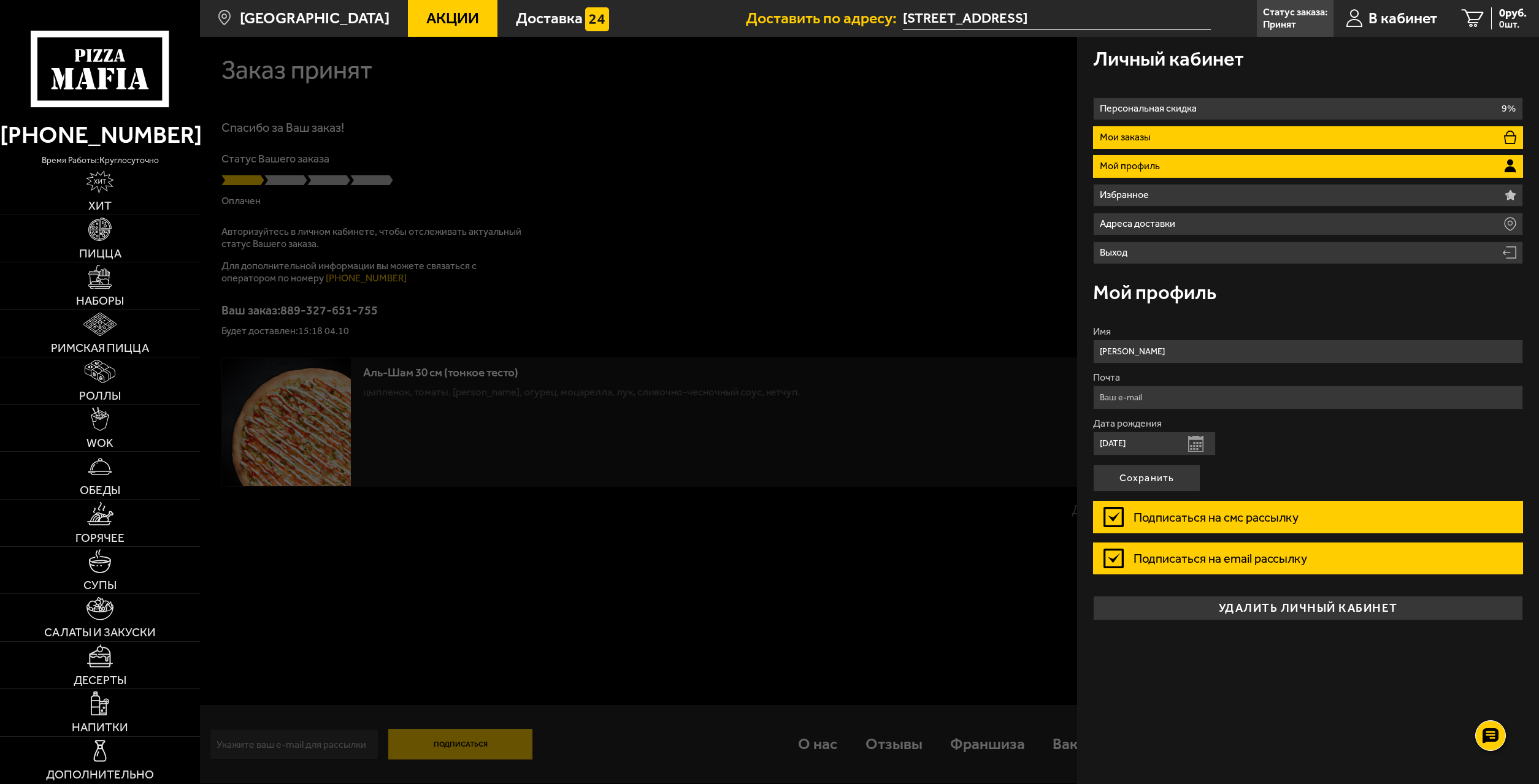
click at [1153, 143] on p "Мои заказы" at bounding box center [1127, 137] width 55 height 10
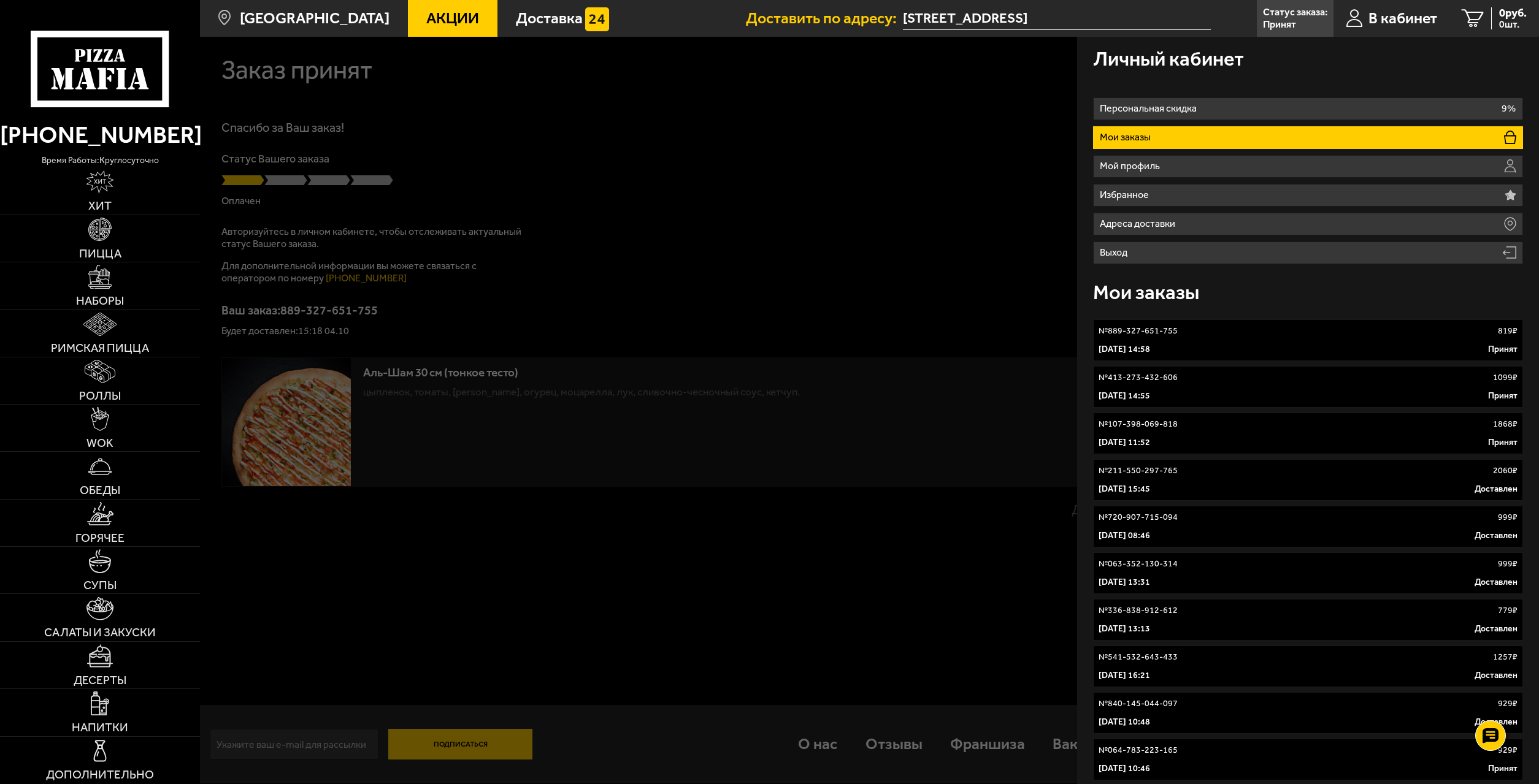
click at [1137, 339] on link "№ 889-327-651-755 819 ₽ 4 октября 2025 г. 14:58 Принят" at bounding box center [1307, 340] width 429 height 42
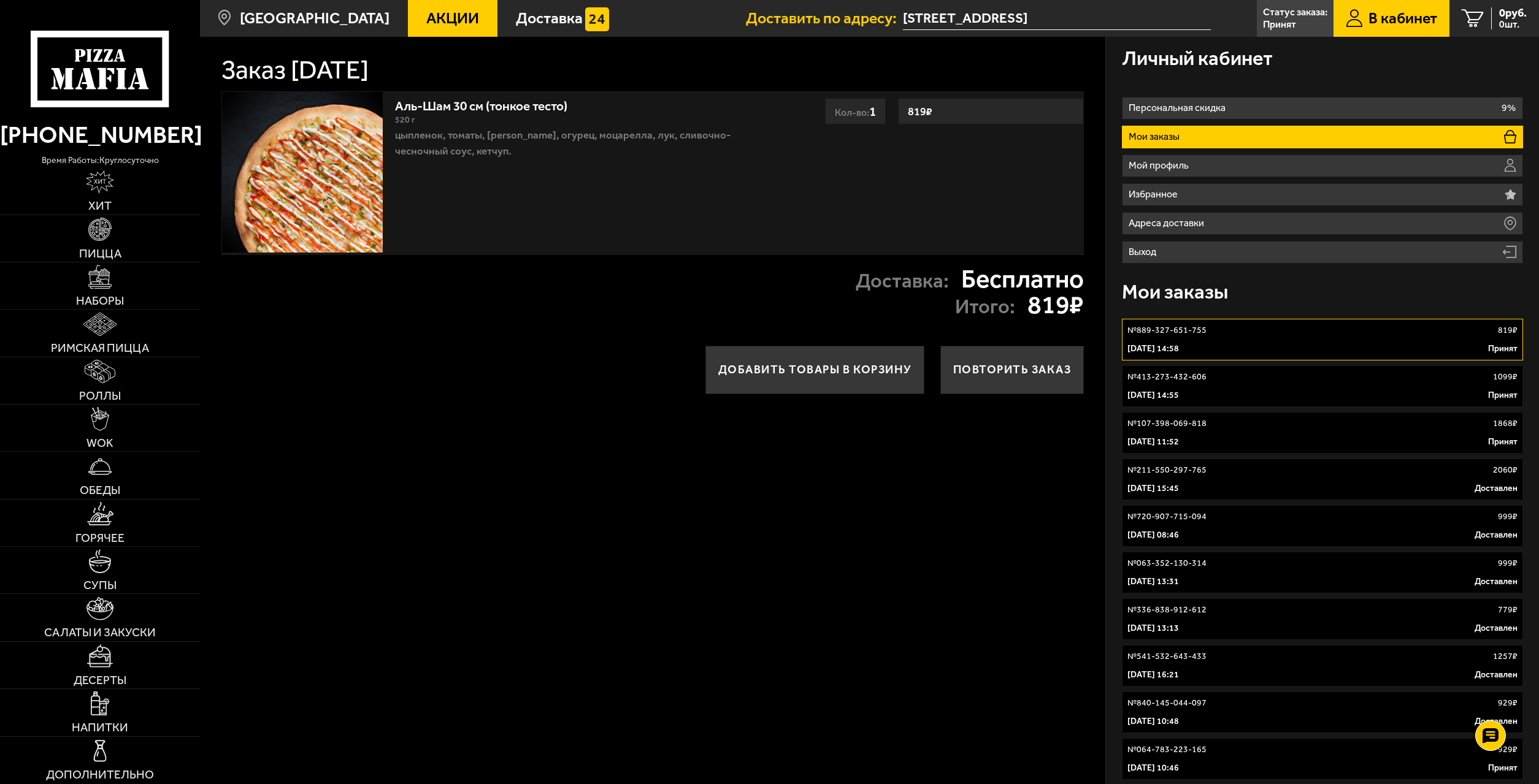
click at [1037, 183] on div "Аль-Шам 30 см (тонкое тесто) 520 г цыпленок, томаты, салат айсберг, огурец, моц…" at bounding box center [652, 173] width 862 height 163
click at [1179, 373] on p "№ 413-273-432-606" at bounding box center [1167, 377] width 79 height 13
click at [1191, 342] on link "№ 889-327-651-755 819 ₽ 4 октября 2025 г. 14:58 Принят" at bounding box center [1321, 339] width 400 height 42
click at [881, 164] on div "Аль-Шам 30 см (тонкое тесто) 520 г цыпленок, томаты, салат айсберг, огурец, моц…" at bounding box center [652, 173] width 862 height 163
click at [1198, 132] on li "Мои заказы" at bounding box center [1321, 137] width 400 height 23
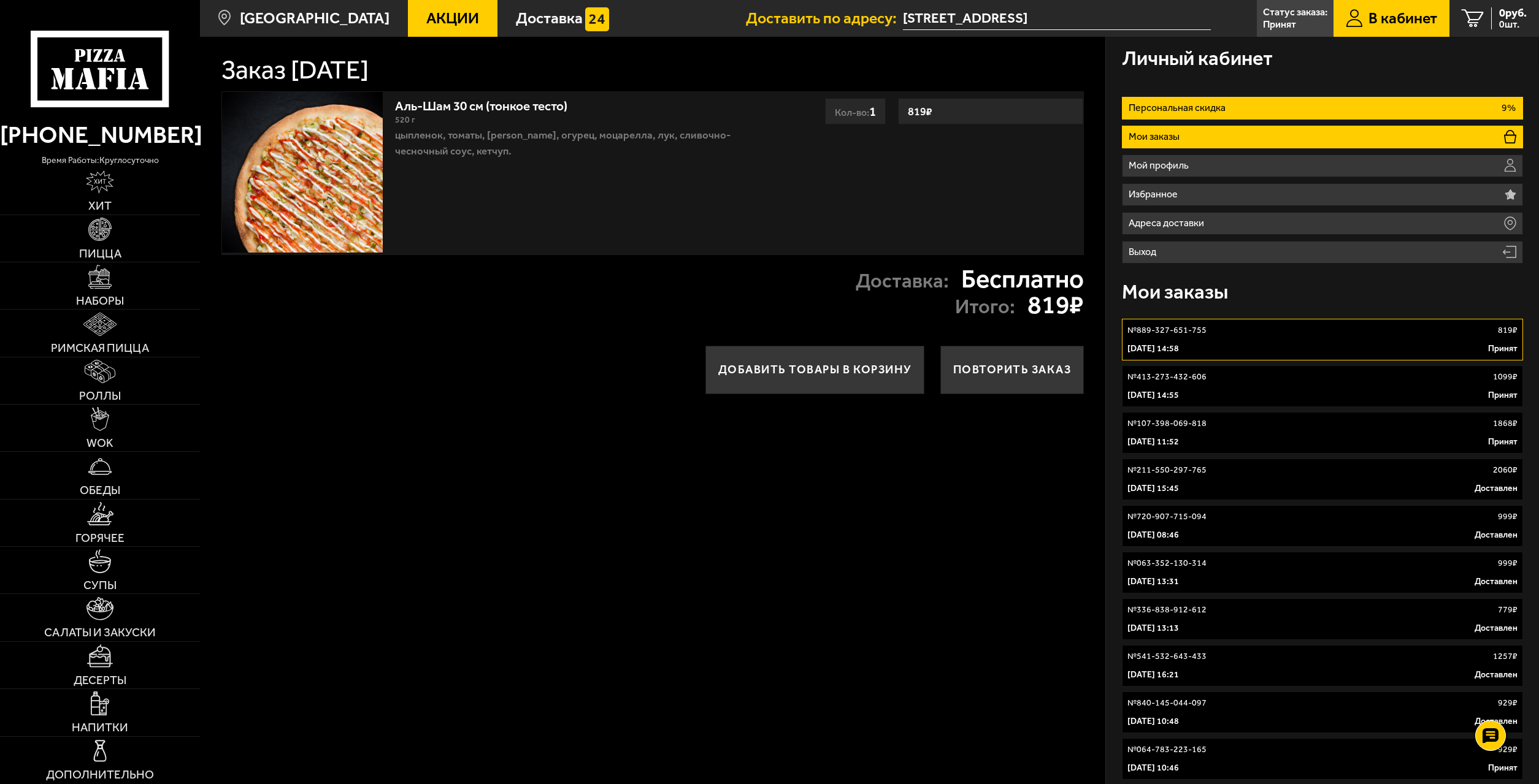
click at [1243, 111] on li "Персональная скидка 9%" at bounding box center [1321, 108] width 400 height 23
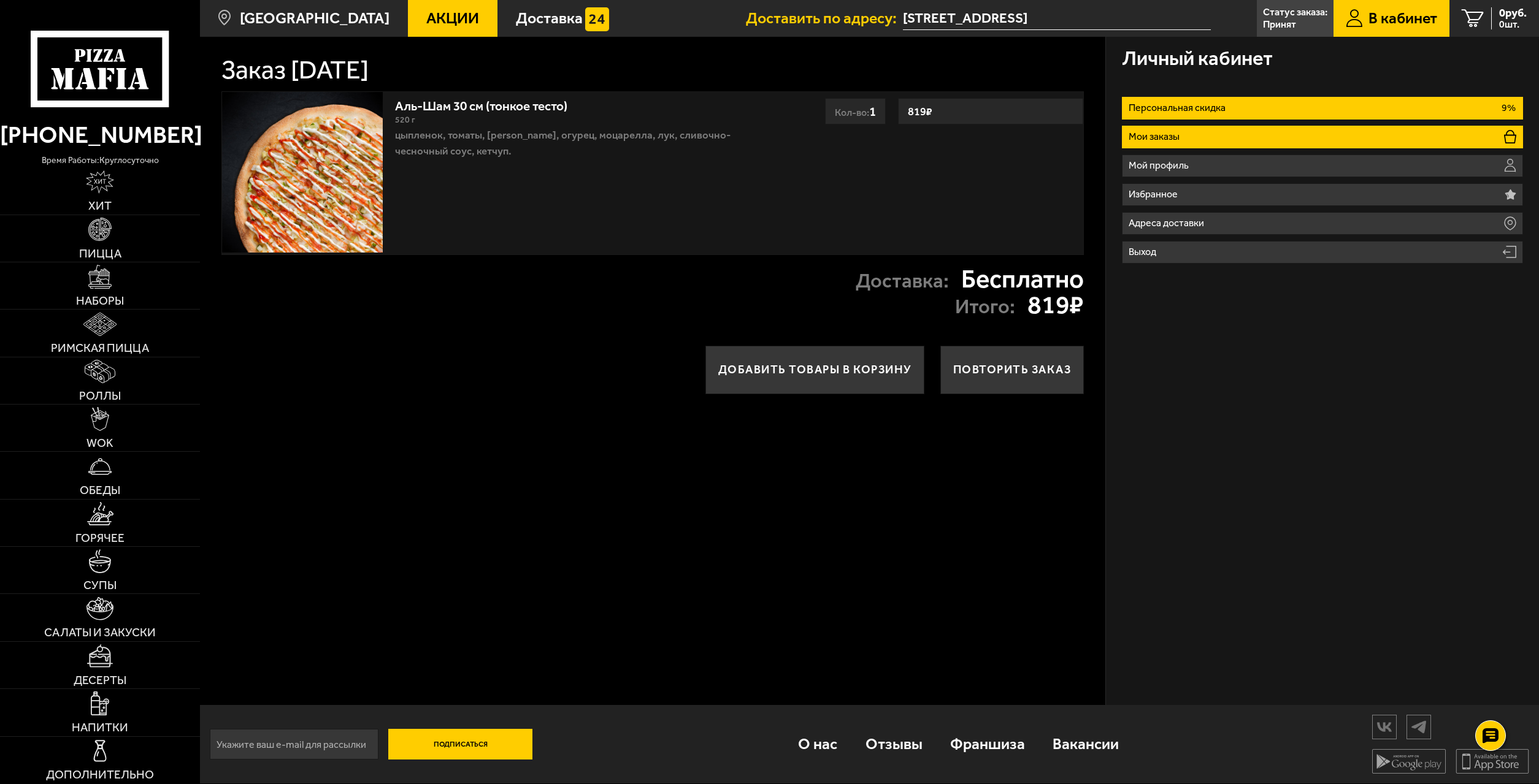
click at [1216, 137] on li "Мои заказы" at bounding box center [1321, 137] width 400 height 23
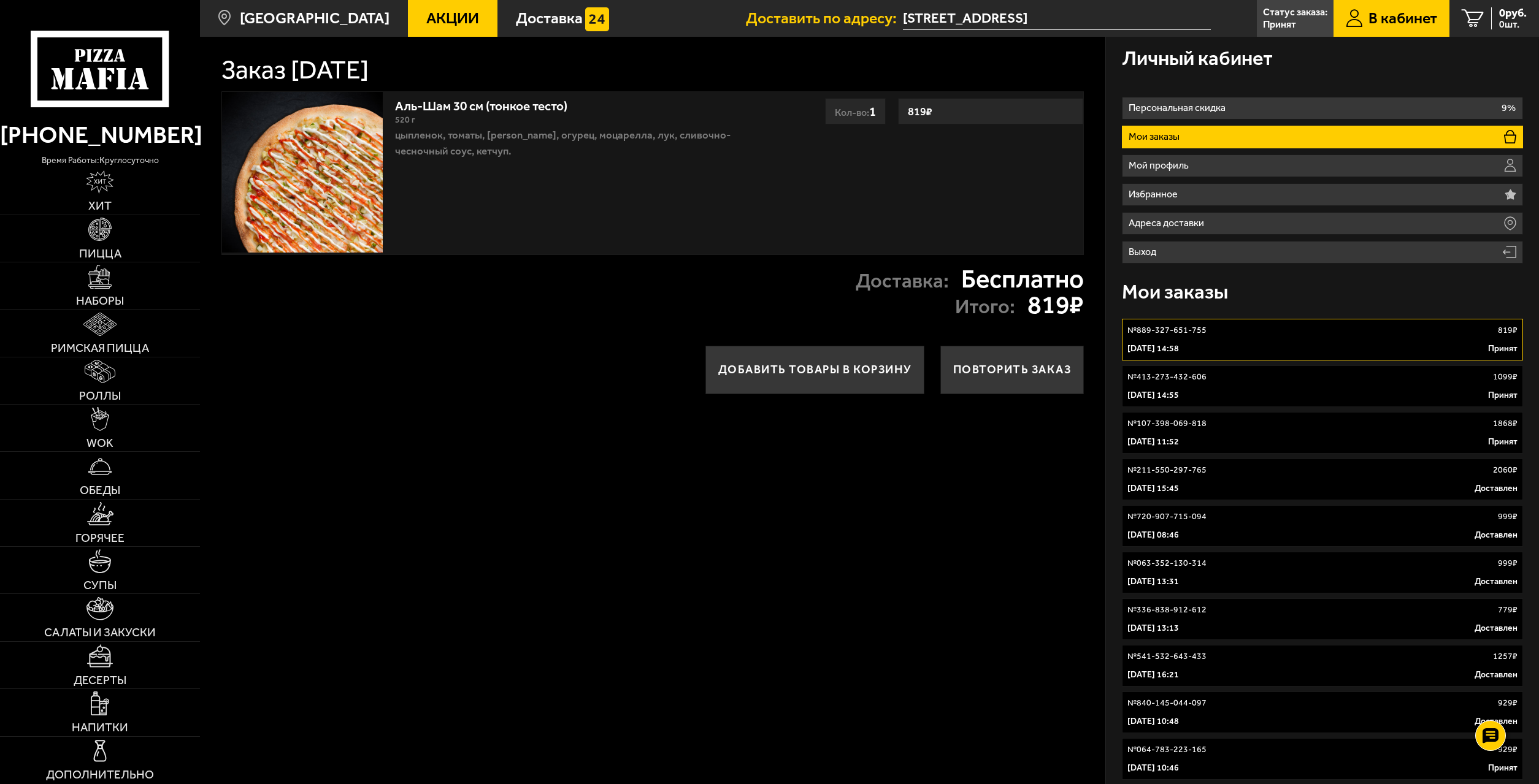
click at [1228, 347] on div "4 октября 2025 г. 14:58 Принят" at bounding box center [1322, 349] width 389 height 13
click at [971, 205] on div "Аль-Шам 30 см (тонкое тесто) 520 г цыпленок, томаты, салат айсберг, огурец, моц…" at bounding box center [652, 173] width 862 height 163
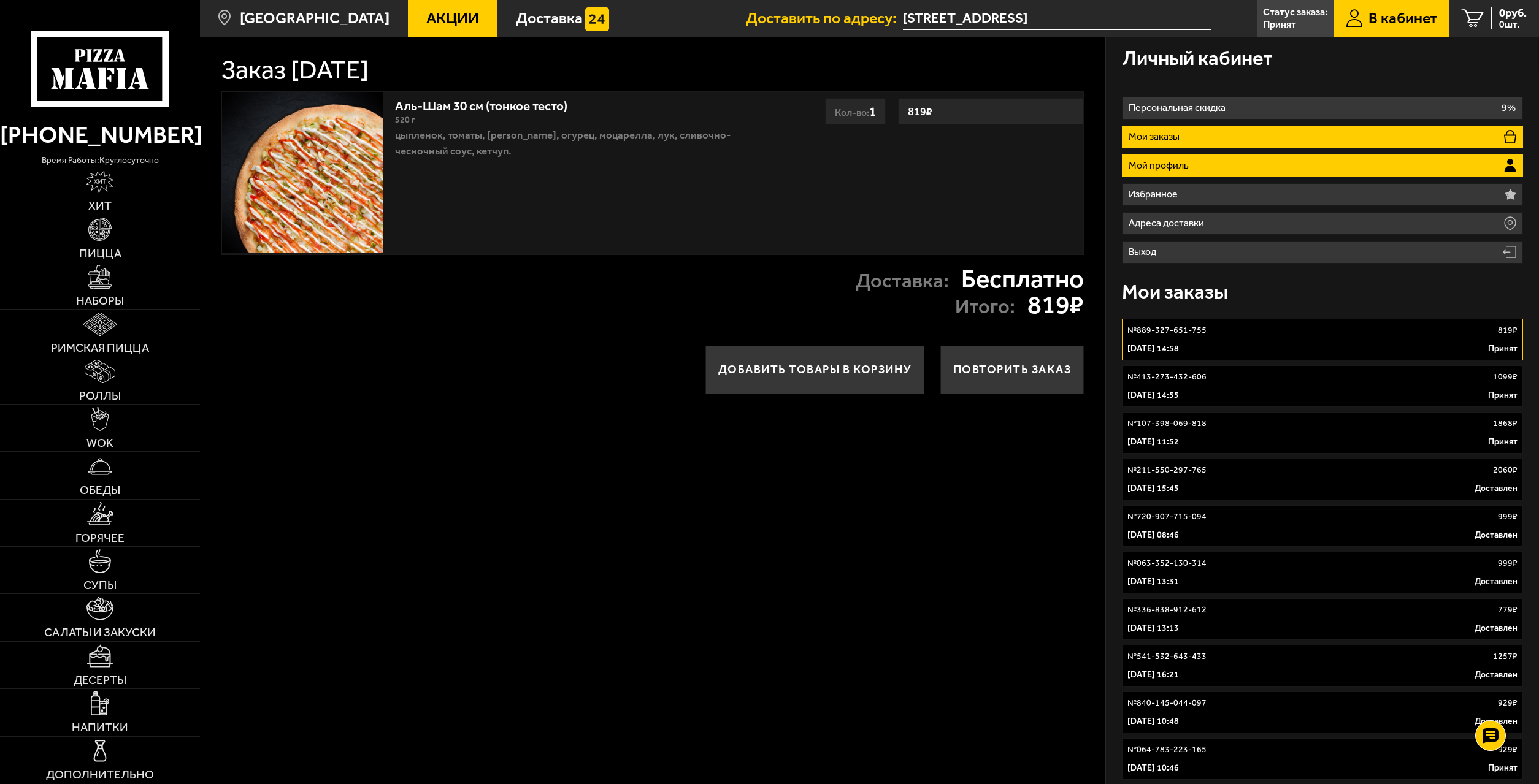
click at [1162, 163] on p "Мой профиль" at bounding box center [1160, 165] width 65 height 10
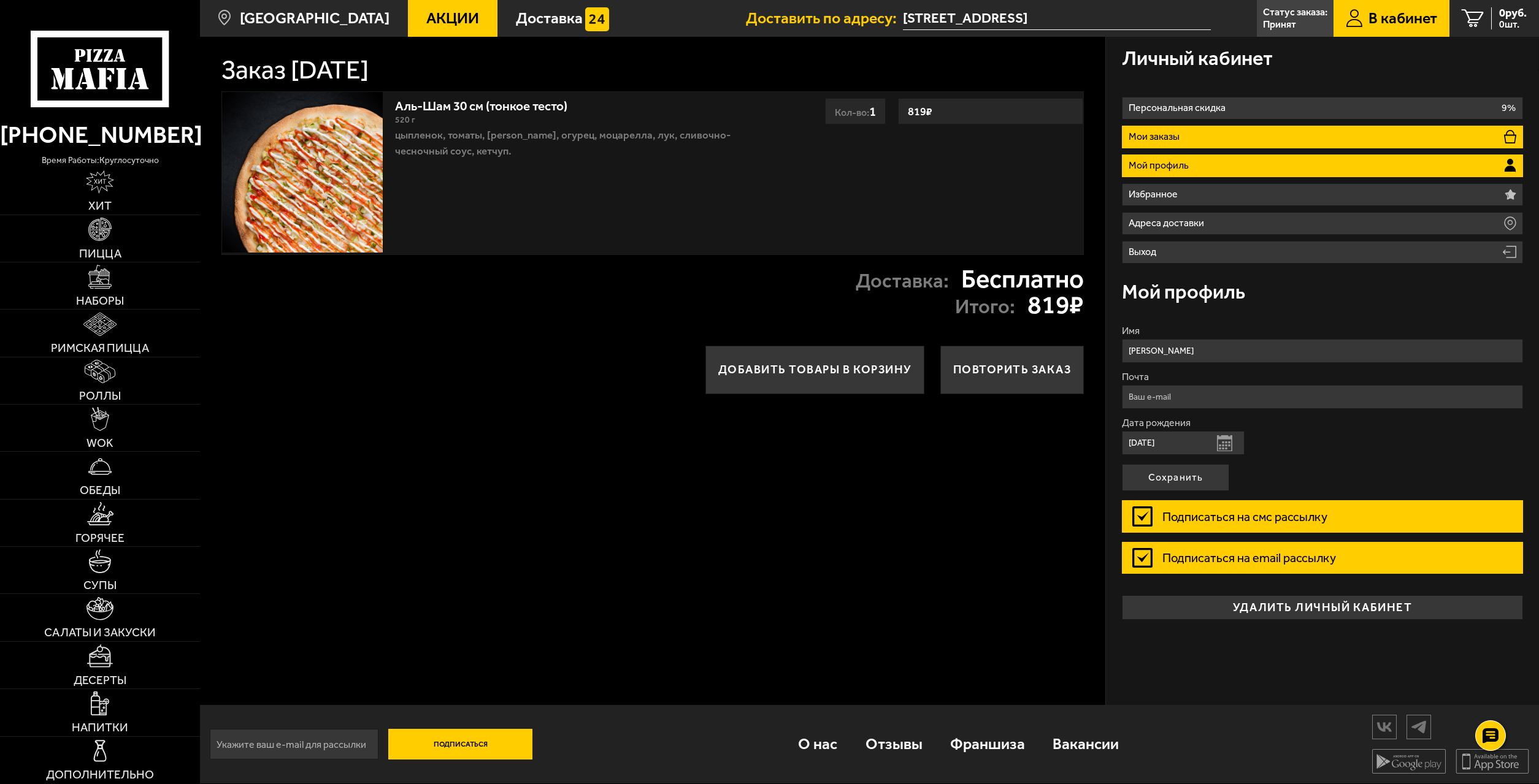
click at [1188, 138] on li "Мои заказы" at bounding box center [1321, 137] width 400 height 23
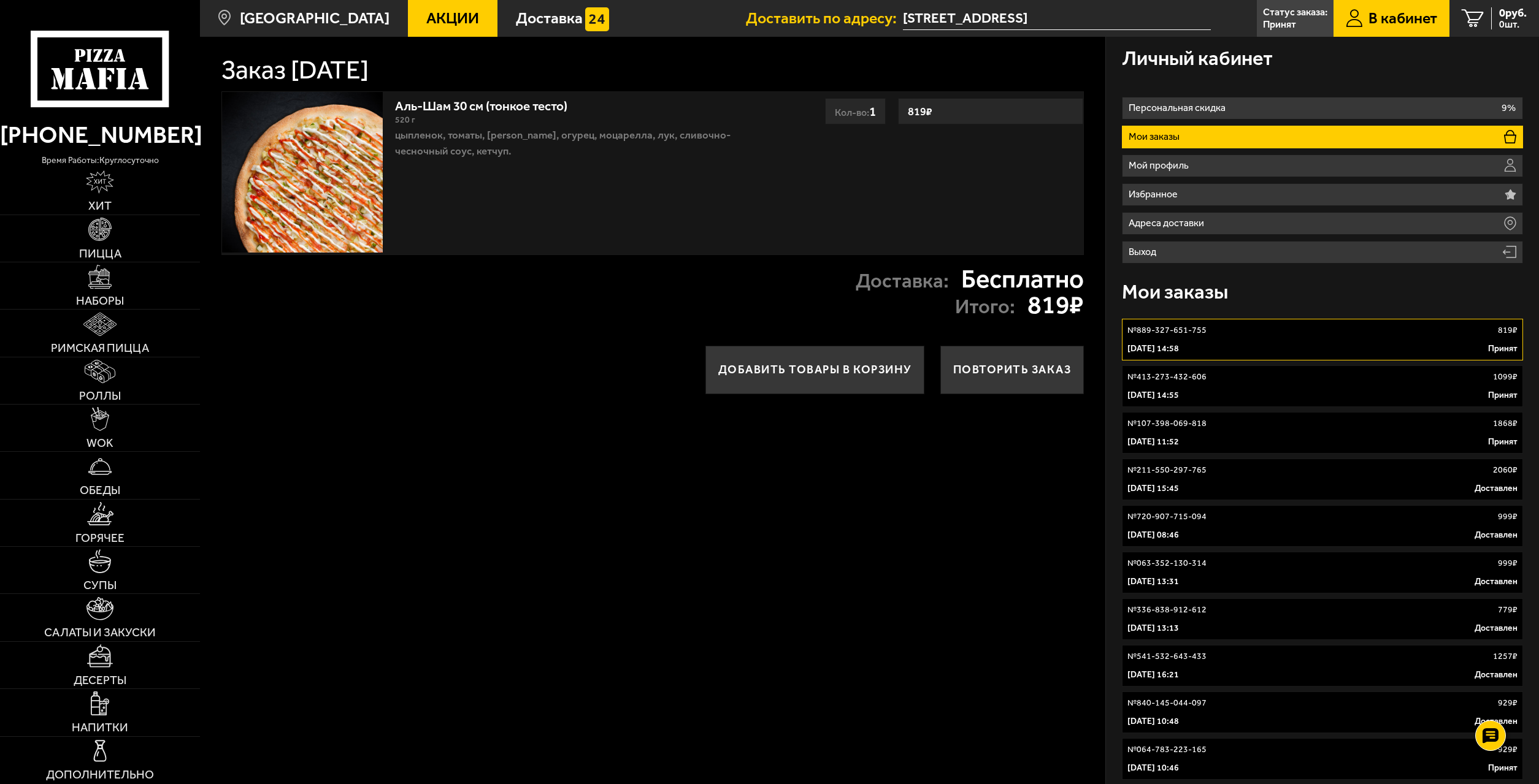
click at [1134, 333] on p "№ 889-327-651-755" at bounding box center [1167, 330] width 79 height 13
drag, startPoint x: 1151, startPoint y: 379, endPoint x: 1152, endPoint y: 362, distance: 17.0
click at [1151, 377] on p "№ 413-273-432-606" at bounding box center [1167, 377] width 79 height 13
click at [1159, 323] on link "№ 889-327-651-755 819 ₽ 4 октября 2025 г. 14:58 Принят" at bounding box center [1321, 339] width 400 height 42
click at [564, 143] on p "цыпленок, томаты, [PERSON_NAME], огурец, моцарелла, лук, сливочно-чесночный соу…" at bounding box center [582, 143] width 374 height 32
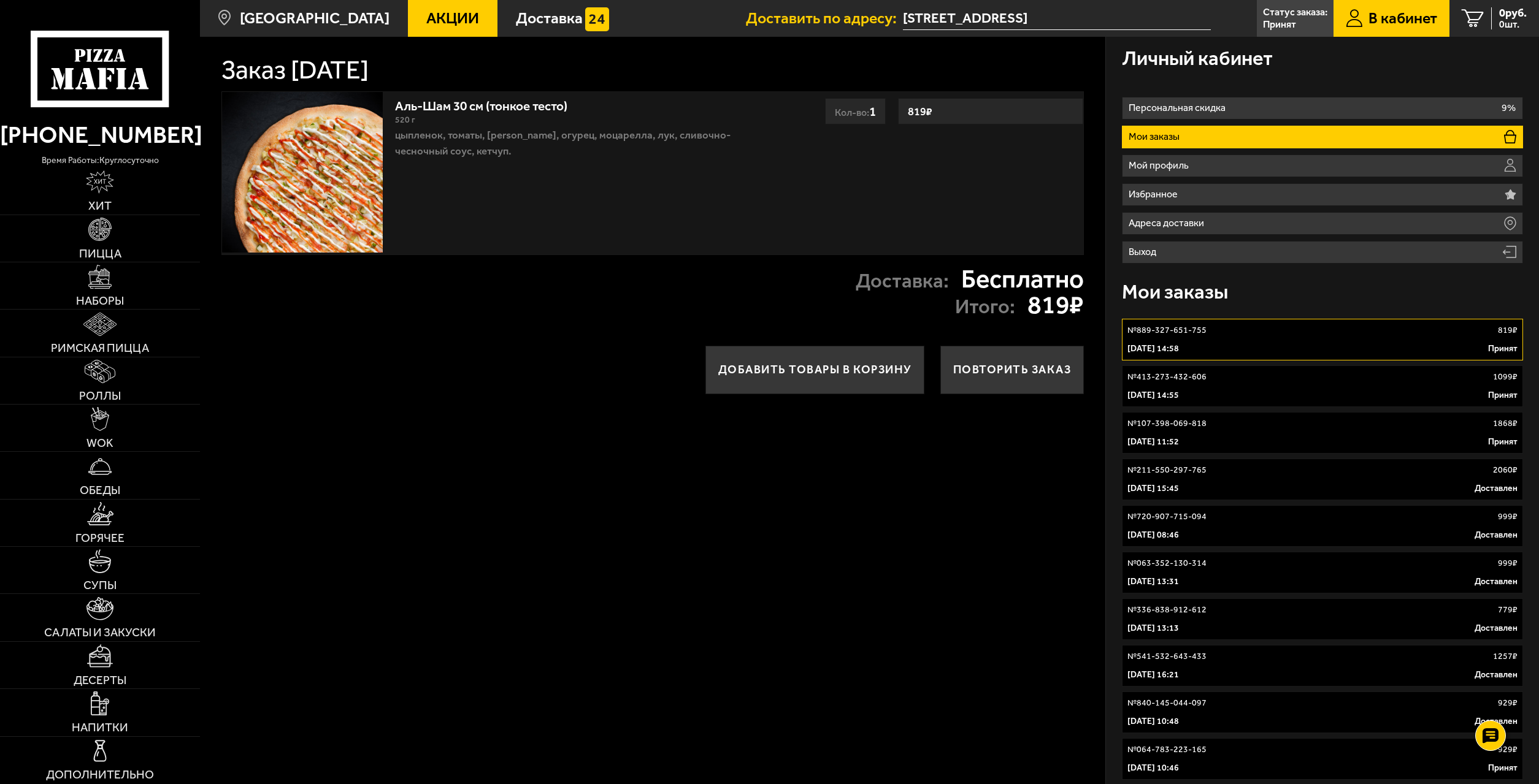
click at [553, 115] on div "520 г" at bounding box center [582, 120] width 374 height 13
click at [1296, 22] on link "Статус заказа: Принят" at bounding box center [1295, 19] width 77 height 37
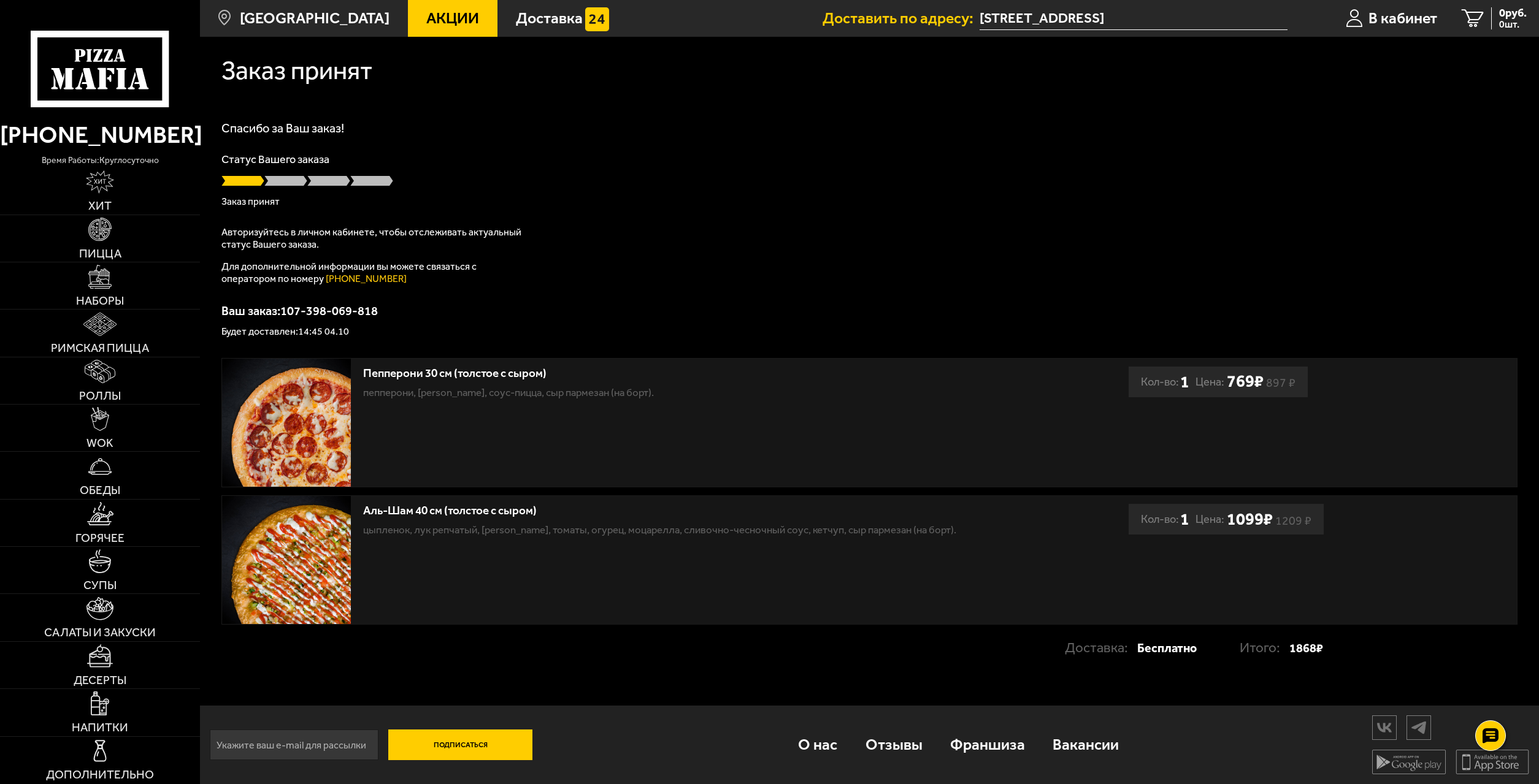
scroll to position [1, 0]
click at [1294, 16] on p "Статус заказа:" at bounding box center [1295, 12] width 65 height 10
click at [412, 419] on div "Пепперони 30 см (толстое с сыром) пепперони, моцарелла, соус-пицца, сыр пармеза…" at bounding box center [675, 422] width 906 height 128
click at [351, 409] on div "Пепперони 30 см (толстое с сыром) пепперони, моцарелла, соус-пицца, сыр пармеза…" at bounding box center [675, 422] width 906 height 128
click at [1381, 10] on span "В кабинет" at bounding box center [1402, 18] width 68 height 16
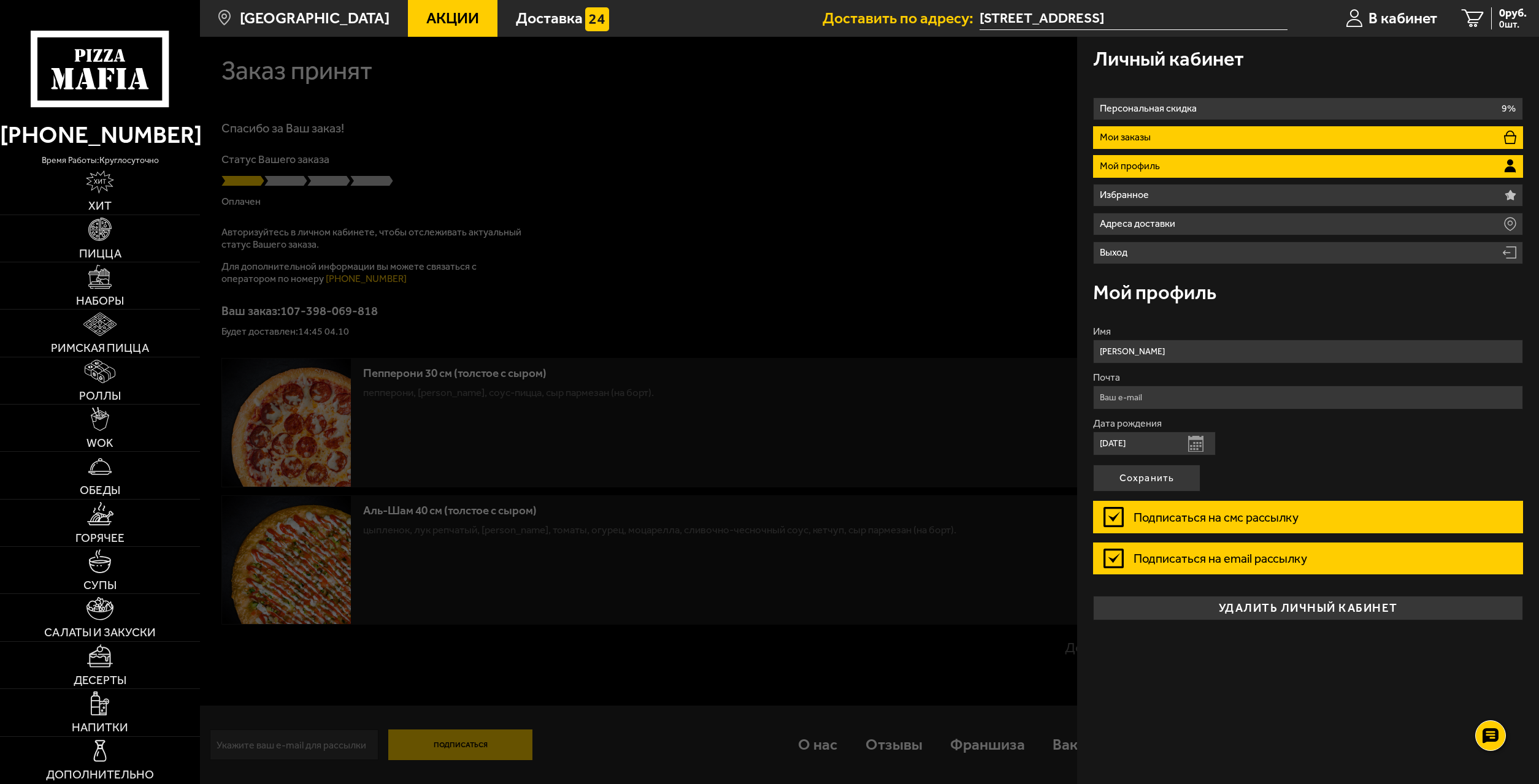
click at [1145, 136] on p "Мои заказы" at bounding box center [1127, 137] width 55 height 10
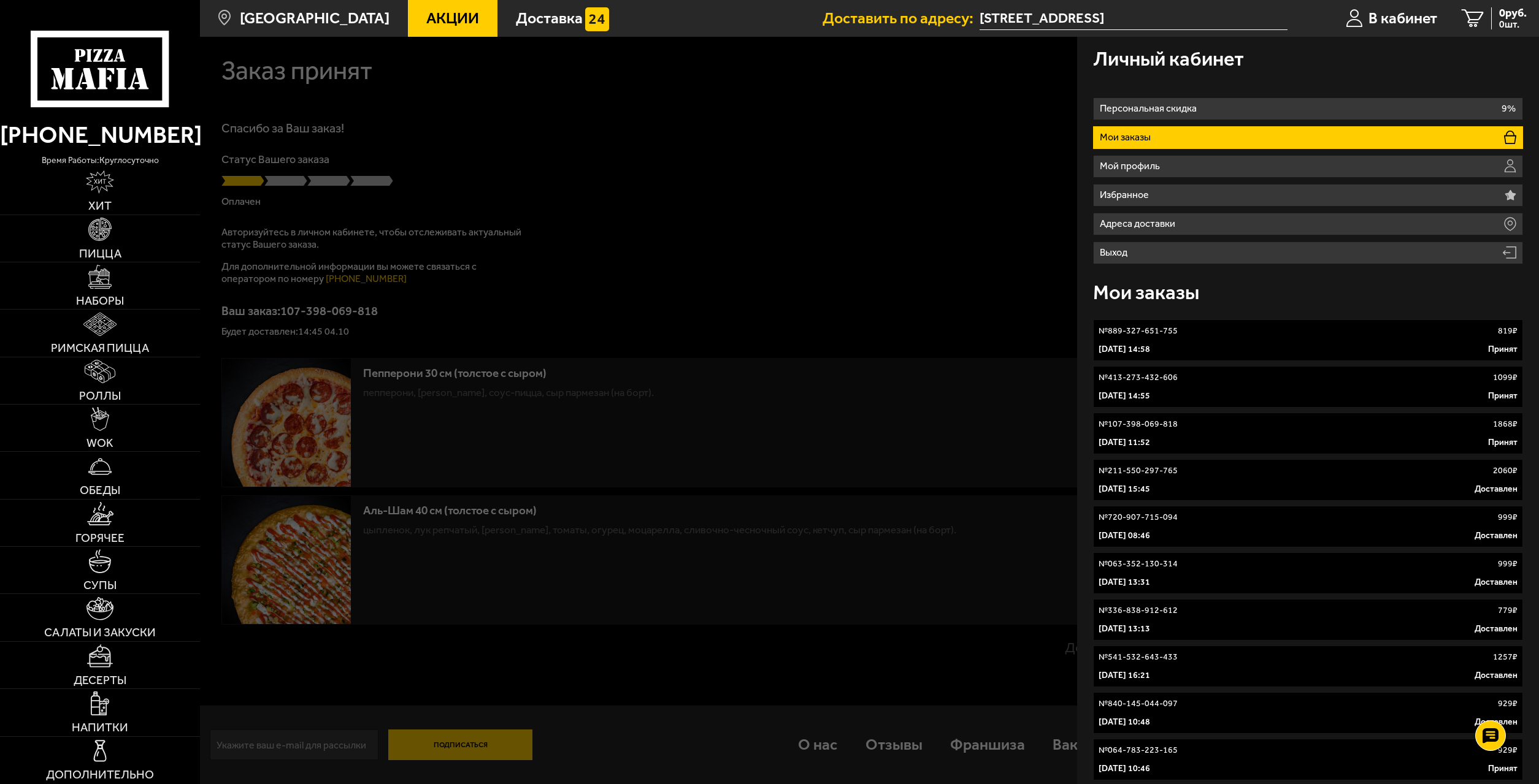
click at [1136, 346] on p "4 октября 2025 г. 14:58" at bounding box center [1124, 349] width 51 height 13
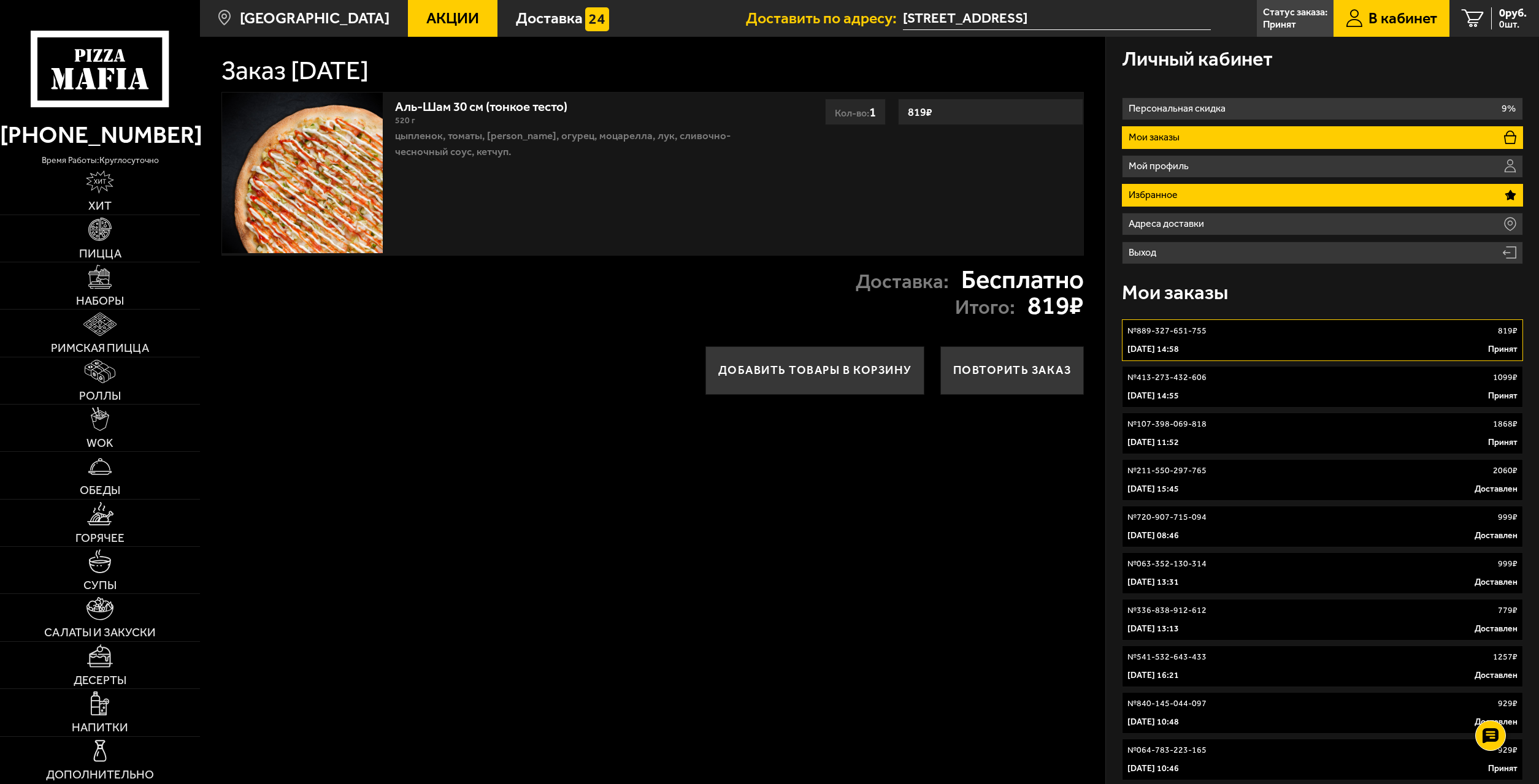
click at [1278, 194] on li "Избранное" at bounding box center [1321, 195] width 400 height 23
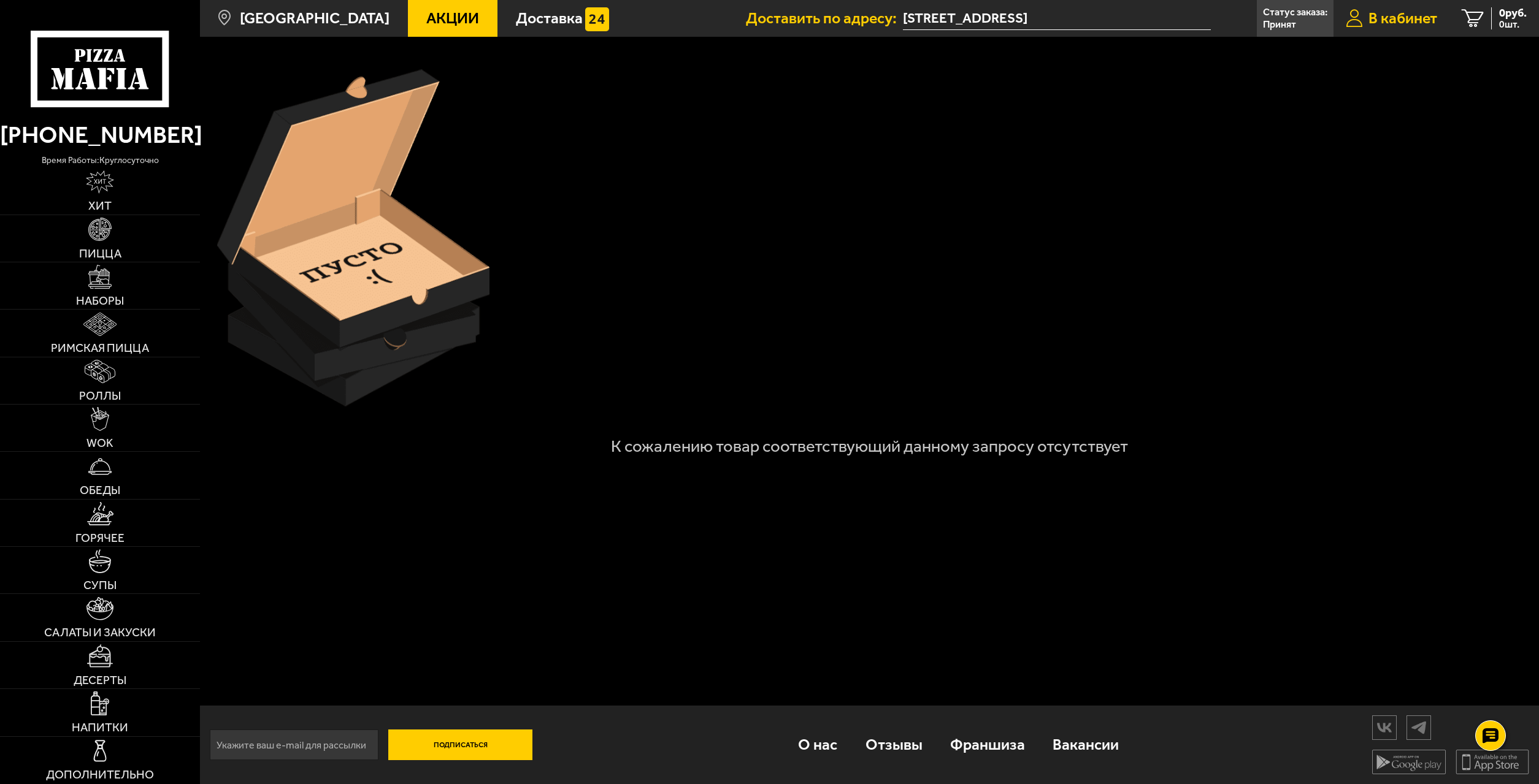
click at [1405, 18] on span "В кабинет" at bounding box center [1402, 18] width 68 height 16
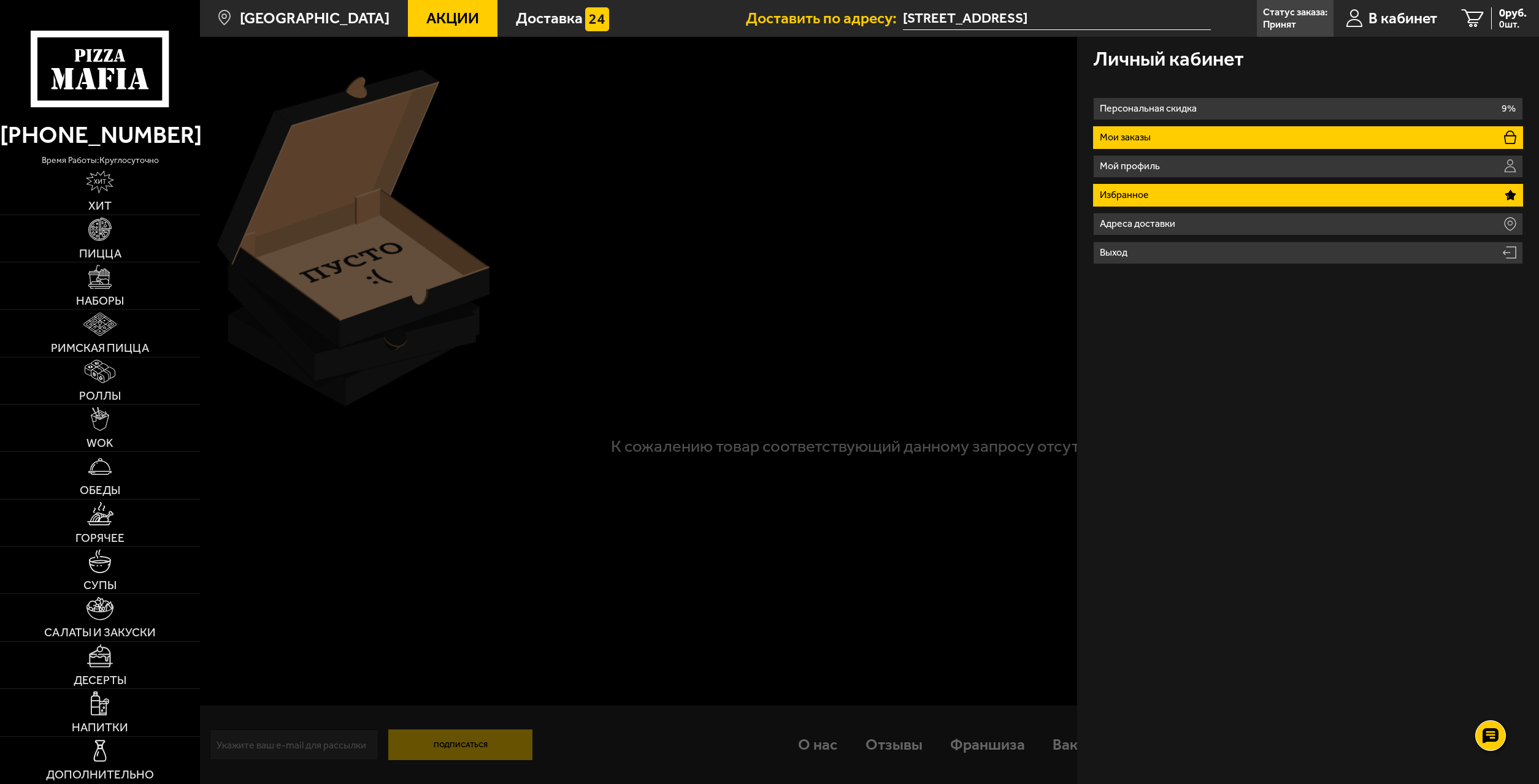
click at [1260, 138] on li "Мои заказы" at bounding box center [1307, 137] width 429 height 23
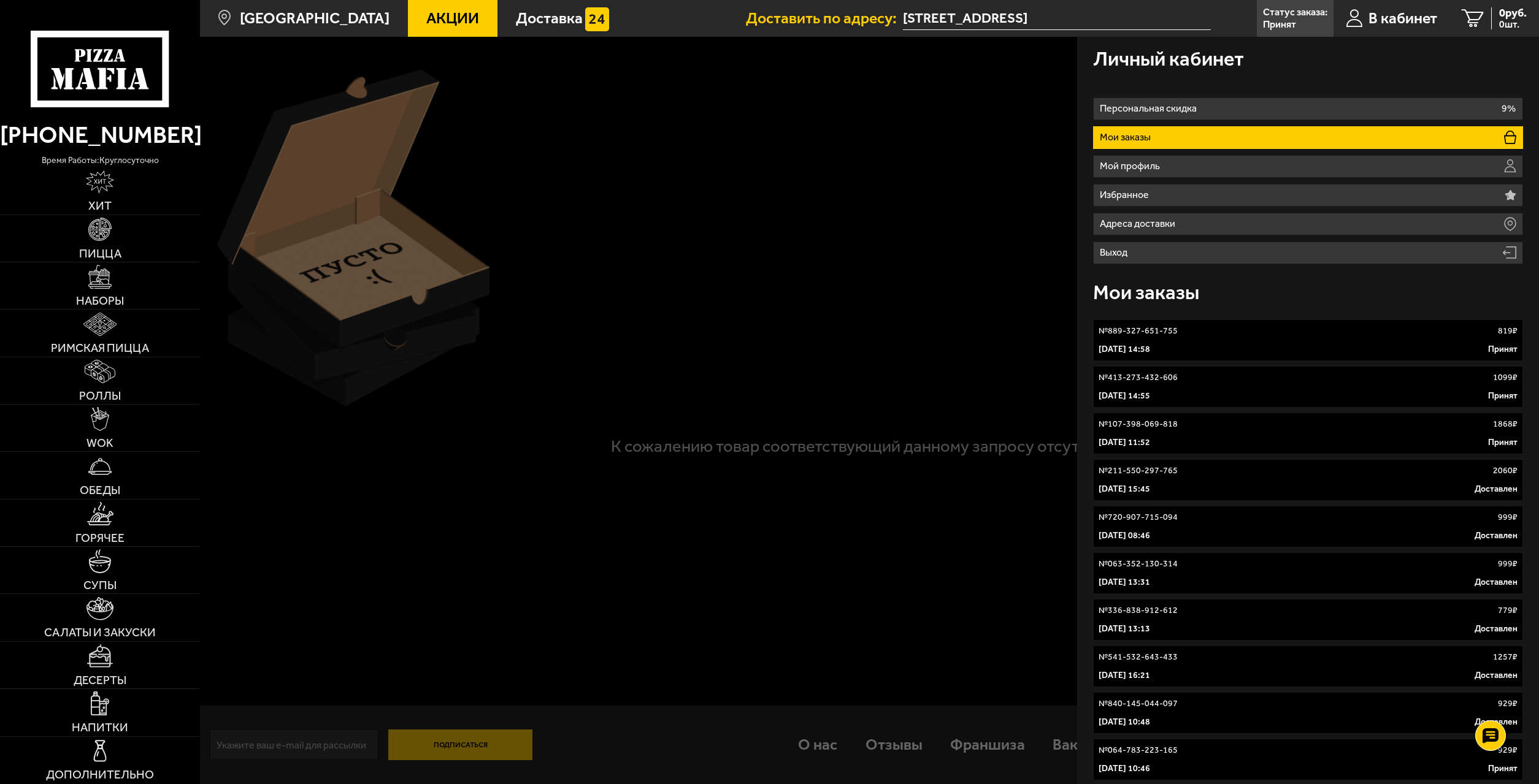
click at [1402, 337] on div "№ 889-327-651-755 819 ₽" at bounding box center [1307, 331] width 418 height 13
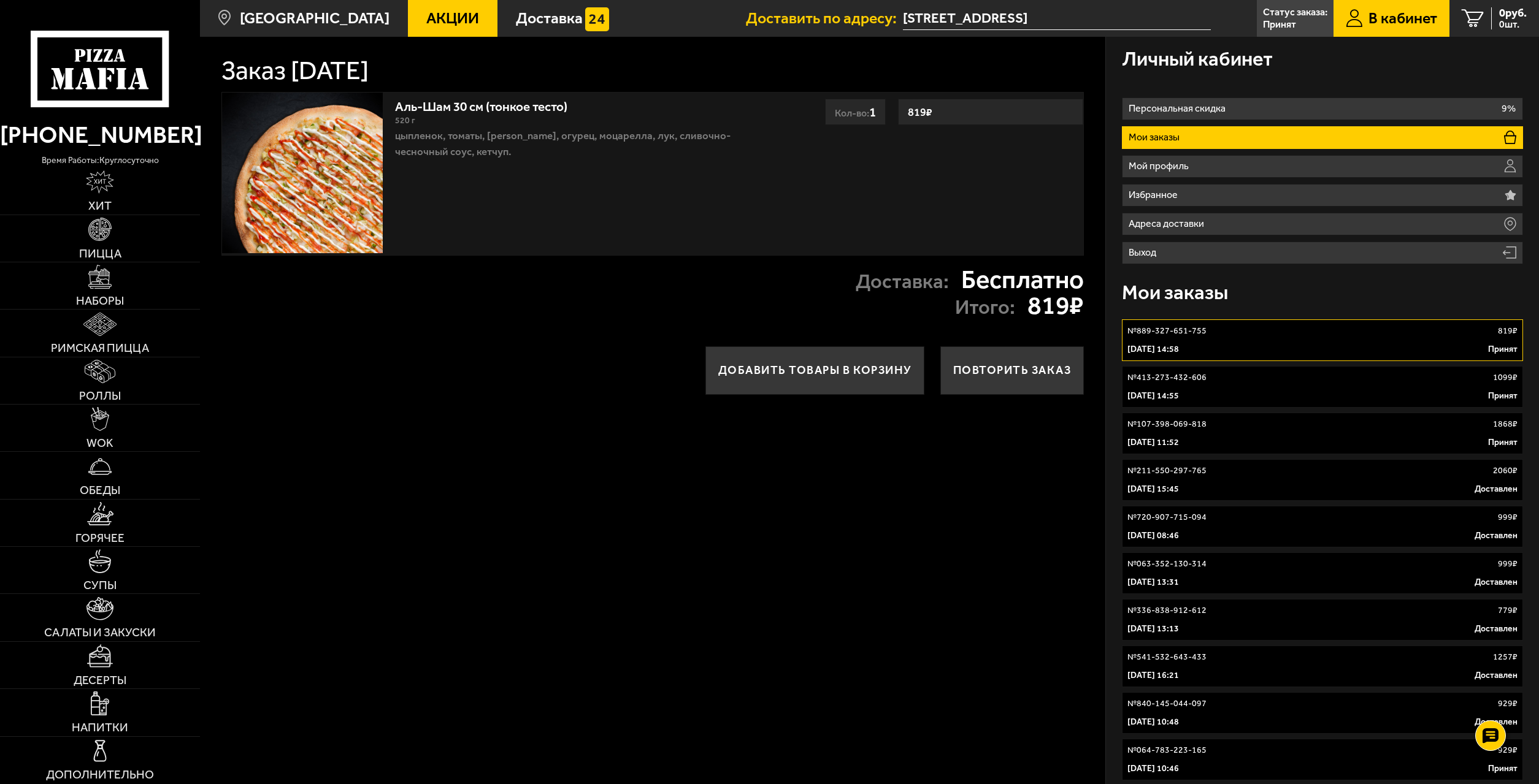
click at [1336, 431] on link "№ 107-398-069-818 1868 ₽ 4 октября 2025 г. 11:52 Принят" at bounding box center [1321, 434] width 400 height 42
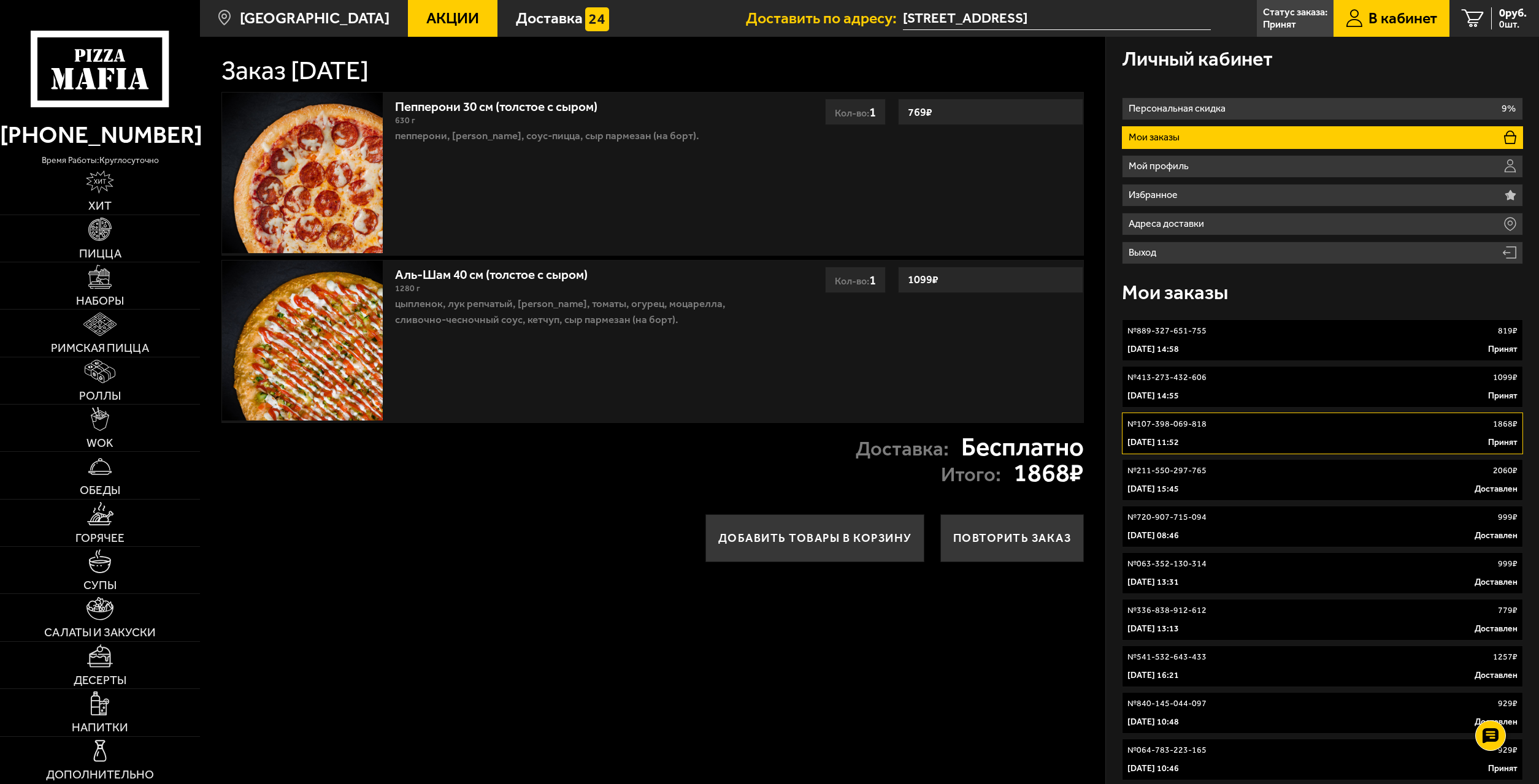
click at [1365, 384] on div "№ 413-273-432-606 1099 ₽" at bounding box center [1322, 377] width 389 height 13
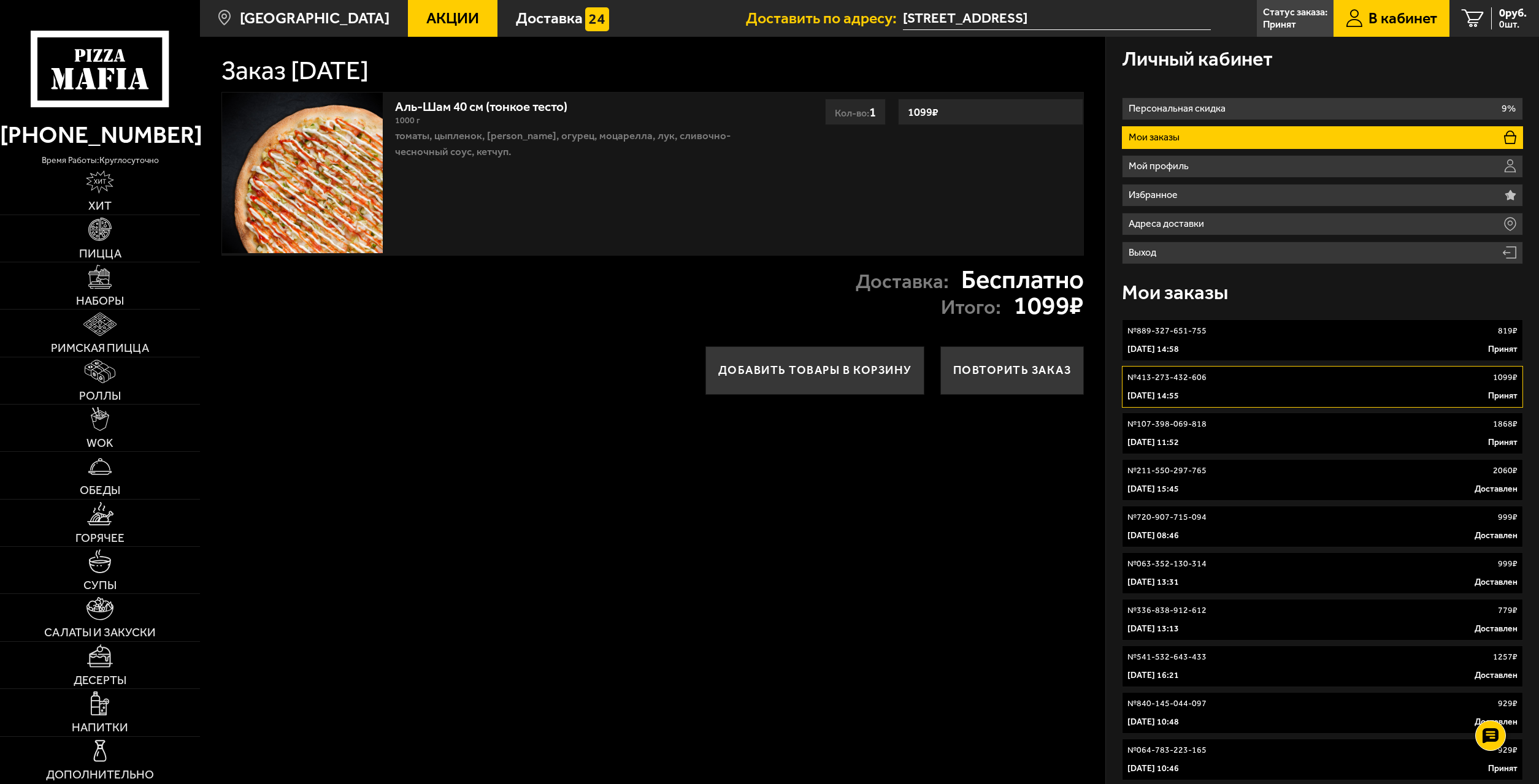
click at [1405, 359] on link "№ 889-327-651-755 819 ₽ 4 октября 2025 г. 14:58 Принят" at bounding box center [1321, 340] width 400 height 42
click at [1398, 401] on div "4 октября 2025 г. 14:55 Принят" at bounding box center [1322, 396] width 389 height 13
drag, startPoint x: 1389, startPoint y: 433, endPoint x: 1394, endPoint y: 420, distance: 13.9
click at [1390, 431] on link "№ 107-398-069-818 1868 ₽ 4 октября 2025 г. 11:52 Принят" at bounding box center [1321, 434] width 400 height 42
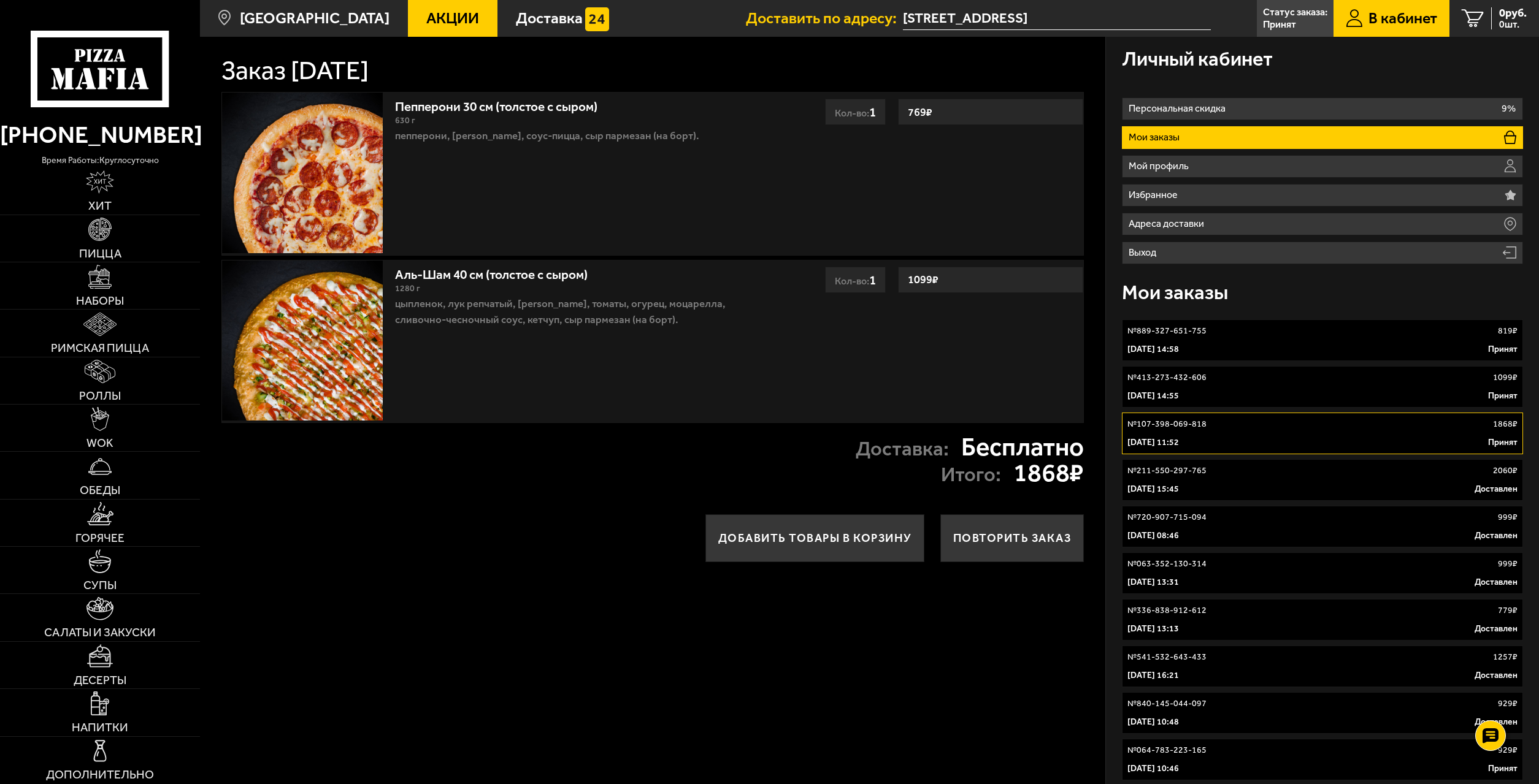
click at [1405, 350] on div "4 октября 2025 г. 14:58 Принят" at bounding box center [1322, 349] width 389 height 13
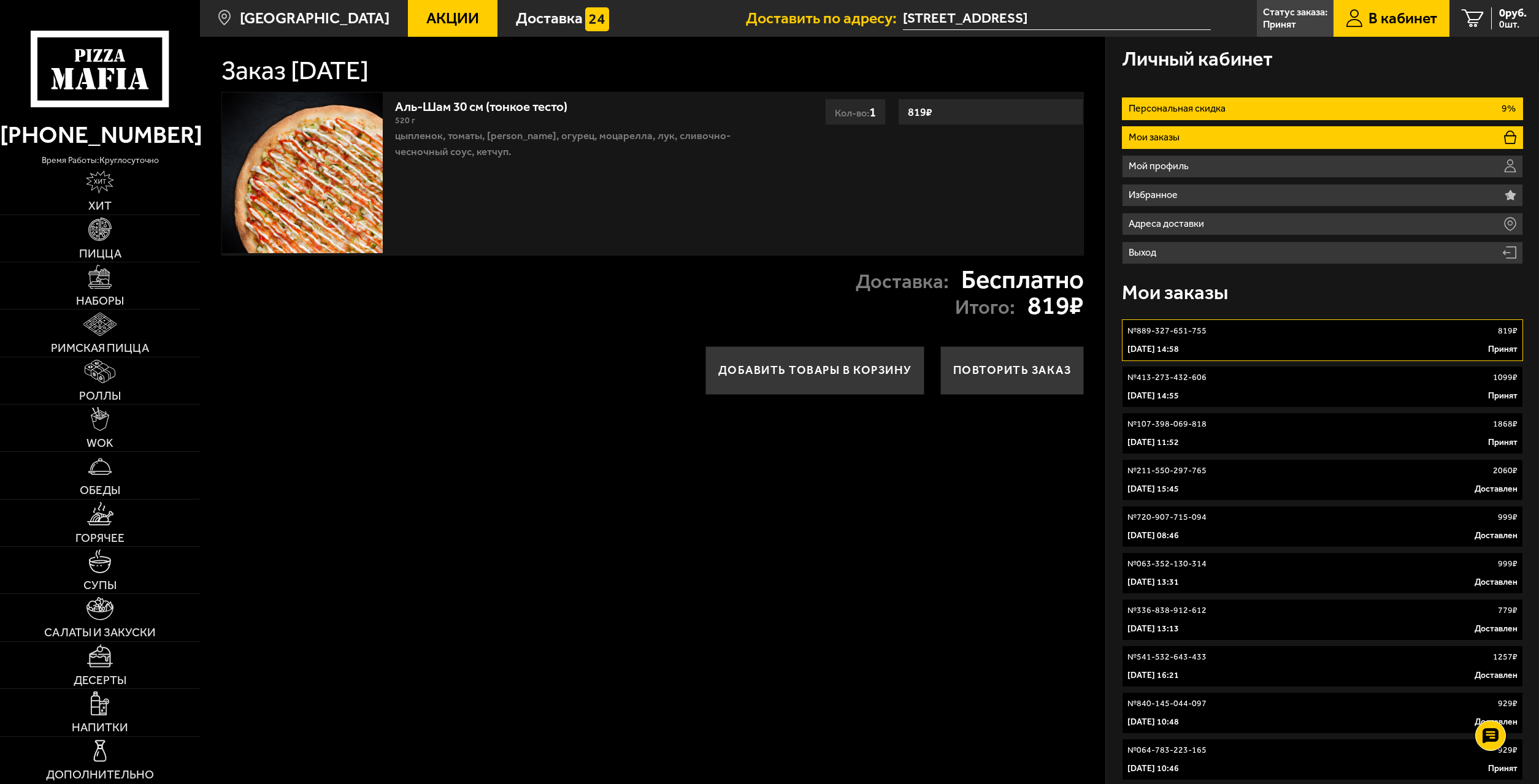
click at [1229, 108] on p "Персональная скидка" at bounding box center [1179, 108] width 101 height 10
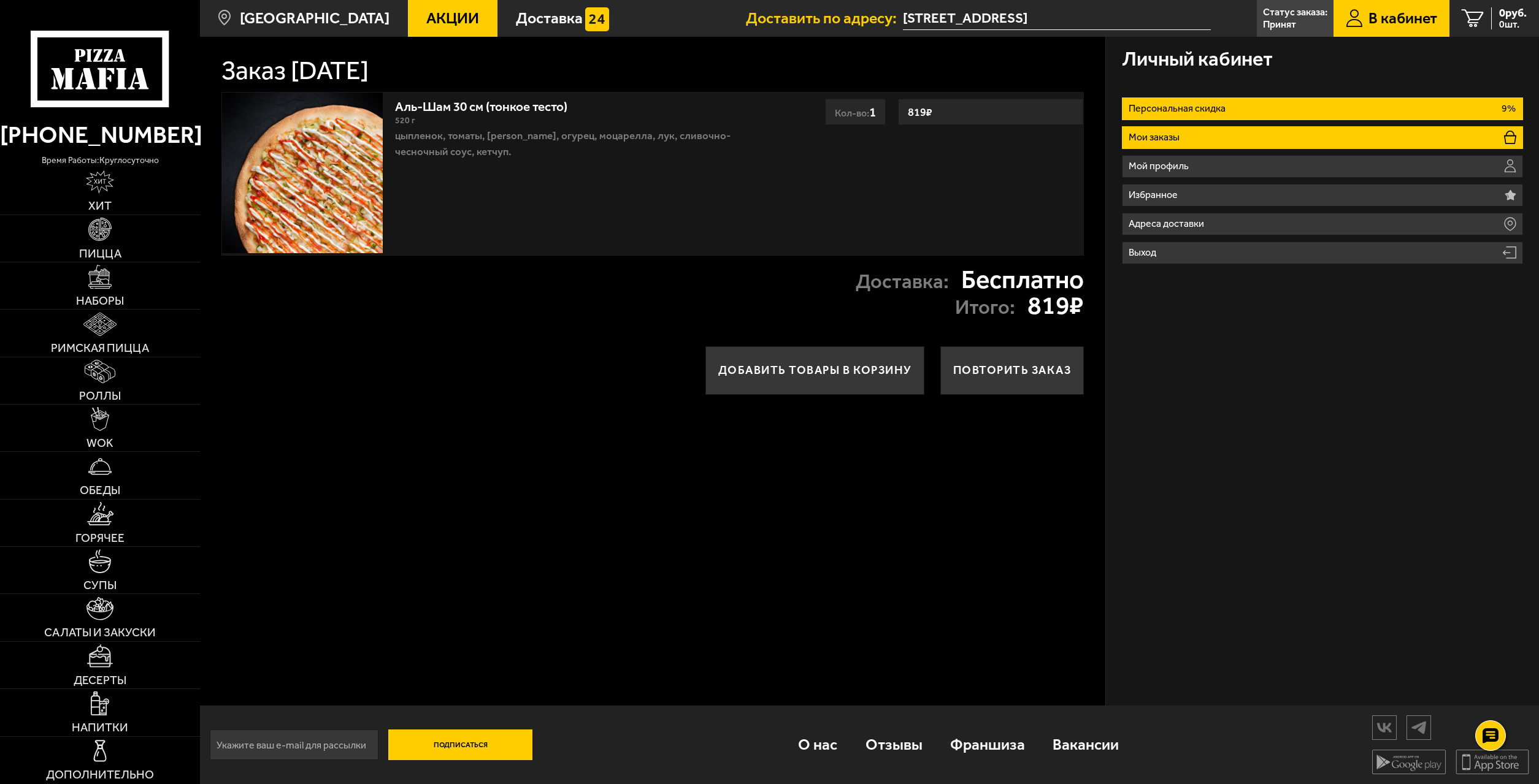
click at [1271, 141] on li "Мои заказы" at bounding box center [1321, 137] width 400 height 23
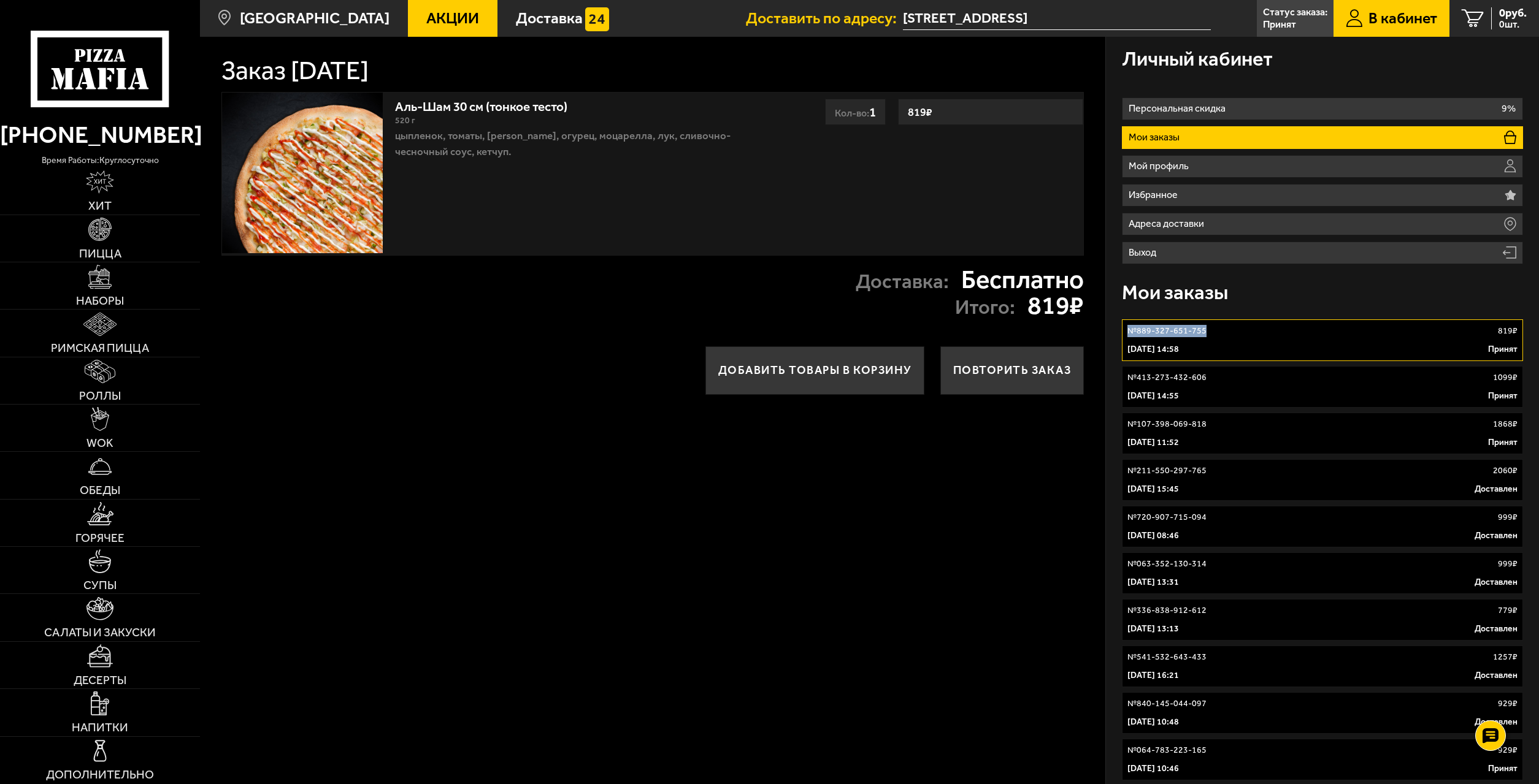
click at [1229, 318] on div "Личный кабинет Персональная скидка 9% Мои заказы Мой профиль Избранное Адреса д…" at bounding box center [1322, 690] width 433 height 1307
click at [1223, 339] on link "№ 889-327-651-755 819 ₽ 4 октября 2025 г. 14:58 Принят" at bounding box center [1321, 340] width 400 height 42
click at [1257, 385] on link "№ 413-273-432-606 1099 ₽ 4 октября 2025 г. 14:55 Принят" at bounding box center [1321, 387] width 400 height 42
click at [1286, 339] on link "№ 889-327-651-755 819 ₽ 4 октября 2025 г. 14:58 Принят" at bounding box center [1321, 340] width 400 height 42
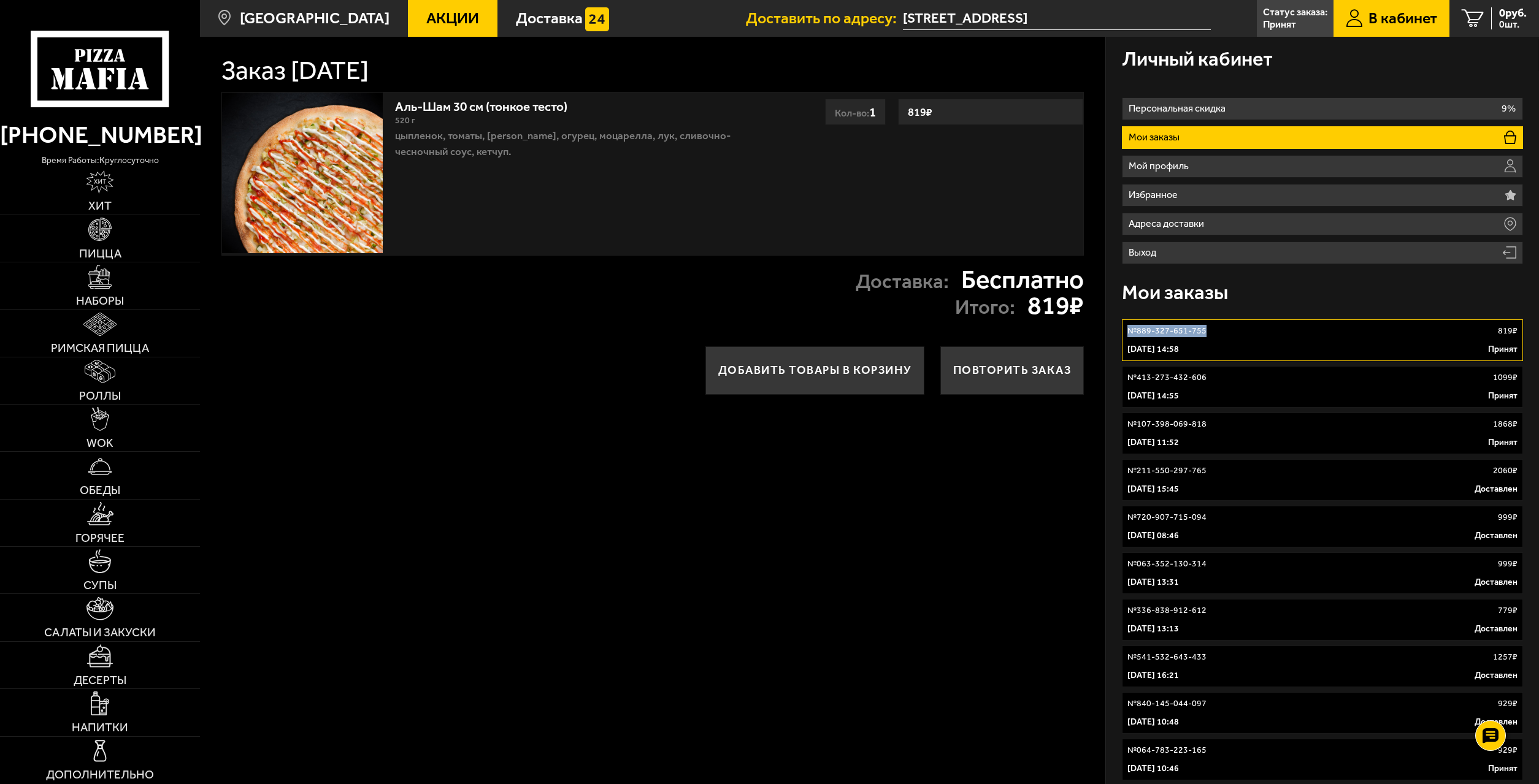
click at [363, 213] on img at bounding box center [302, 173] width 160 height 160
click at [325, 196] on img at bounding box center [302, 173] width 160 height 160
click at [333, 195] on img at bounding box center [302, 173] width 160 height 160
click at [540, 109] on link "Аль-Шам 30 см (тонкое тесто)" at bounding box center [489, 103] width 188 height 20
